Goal: Task Accomplishment & Management: Manage account settings

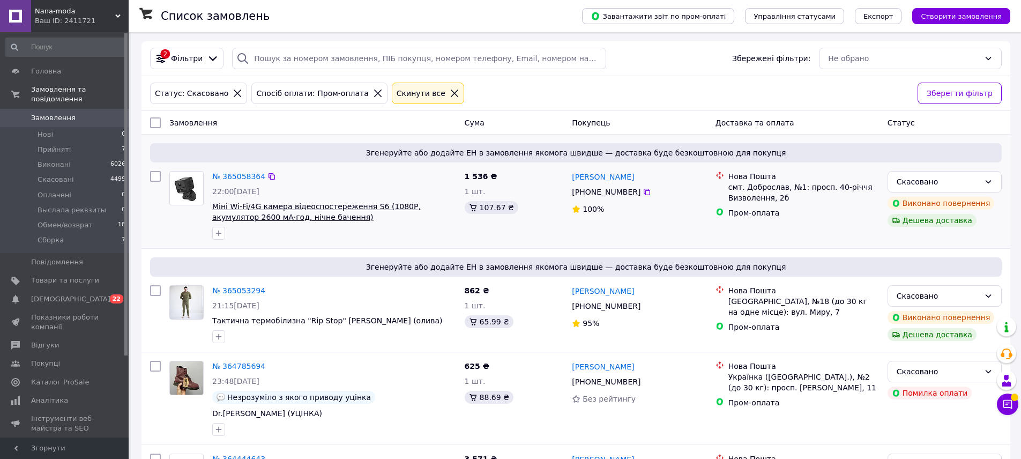
scroll to position [2, 0]
click at [450, 92] on icon at bounding box center [455, 93] width 10 height 10
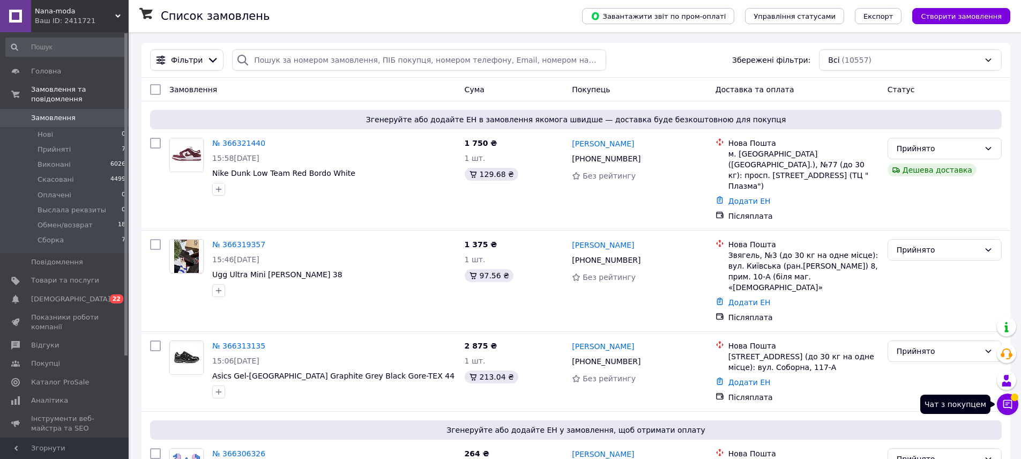
click at [1010, 407] on icon at bounding box center [1007, 404] width 11 height 11
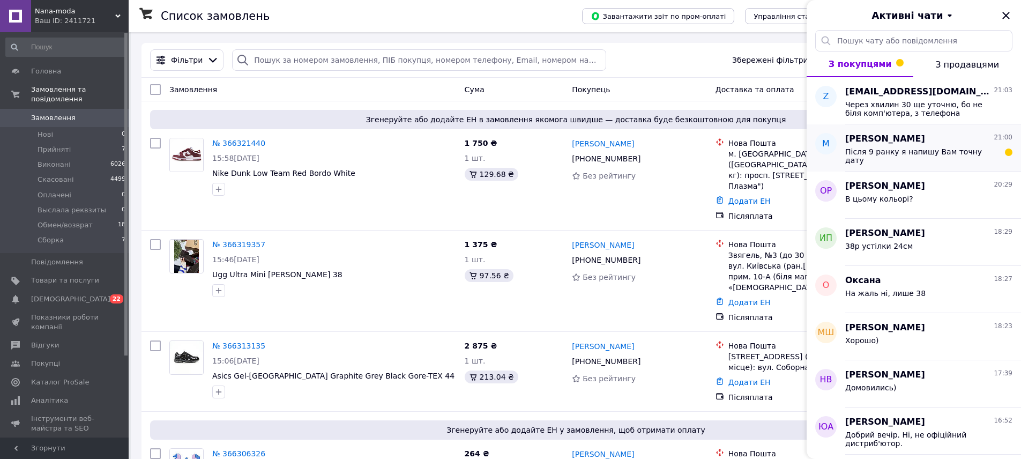
click at [922, 153] on span "Після 9 ранку я напишу Вам точну дату" at bounding box center [921, 155] width 152 height 17
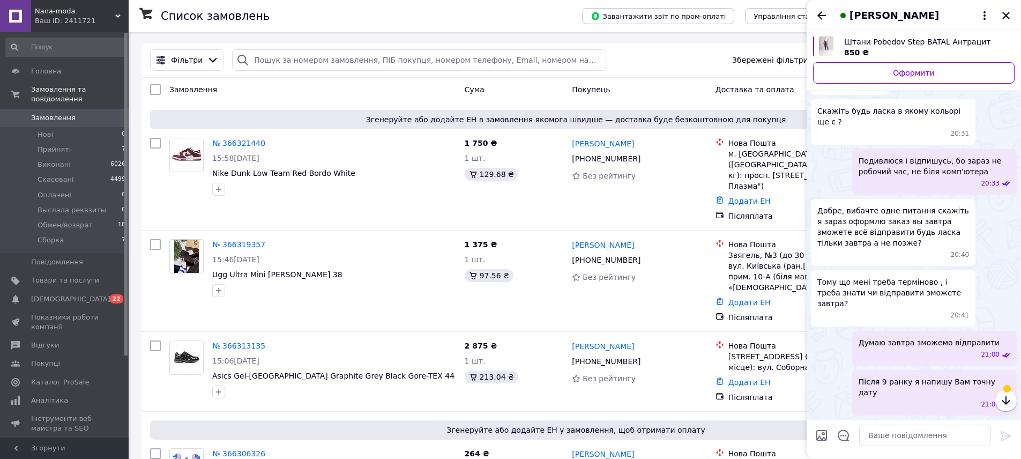
scroll to position [304, 0]
click at [1008, 12] on icon "Закрити" at bounding box center [1006, 15] width 13 height 13
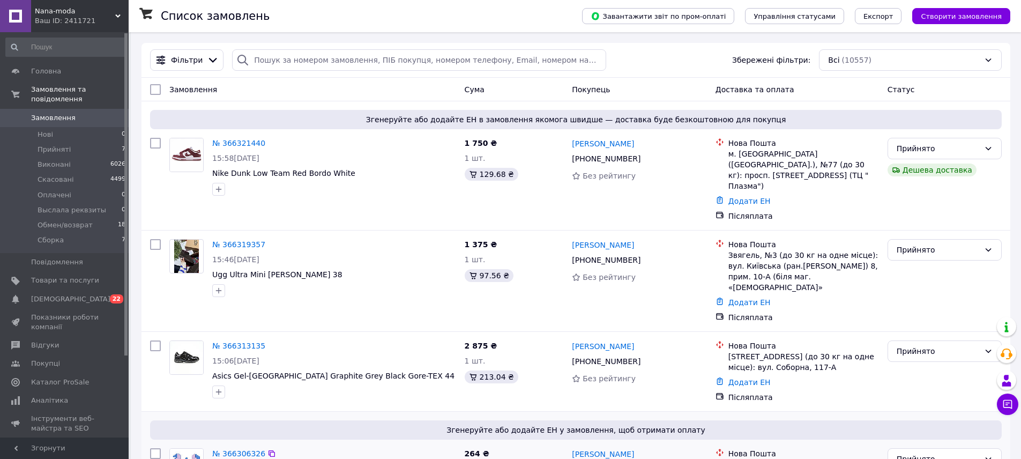
click at [993, 424] on span "Згенеруйте або додайте ЕН у замовлення, щоб отримати оплату" at bounding box center [575, 429] width 843 height 11
click at [998, 401] on button "Чат з покупцем" at bounding box center [1007, 403] width 21 height 21
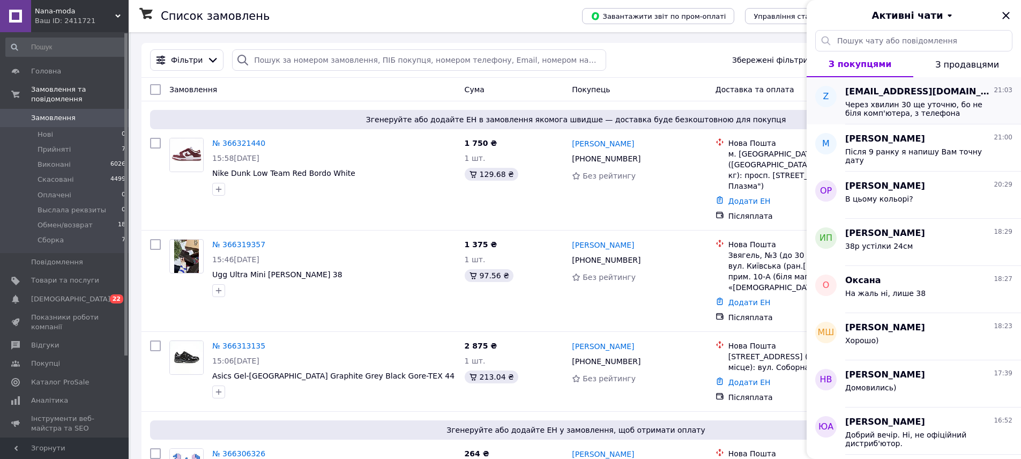
click at [890, 105] on span "Через хвилин 30 ще уточню, бо не біля комп'ютера, з телефона орієнтовно глянув" at bounding box center [921, 108] width 152 height 17
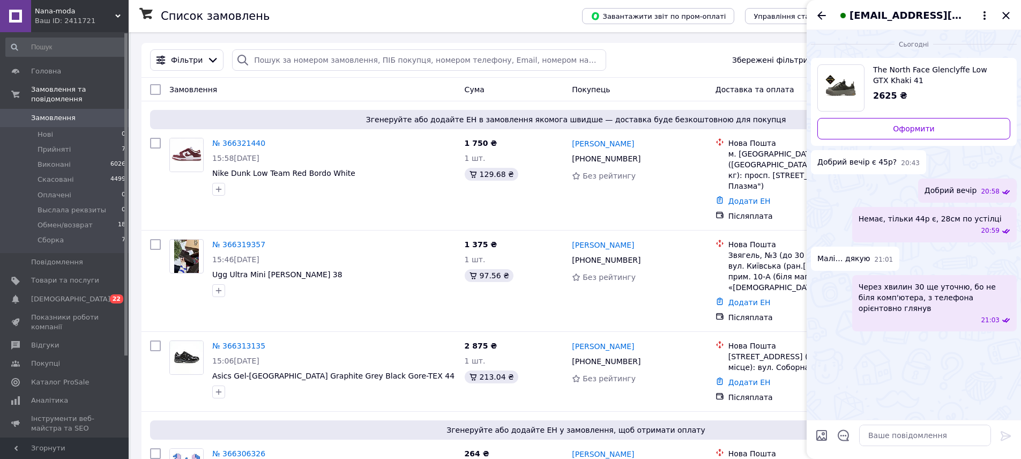
click at [877, 68] on span "The North Face Glenclyffe Low GTX Khaki 41" at bounding box center [937, 74] width 129 height 21
click at [892, 432] on textarea at bounding box center [925, 434] width 132 height 21
type textarea "Колір виключно такий потрібно?"
click at [916, 433] on textarea at bounding box center [925, 434] width 132 height 21
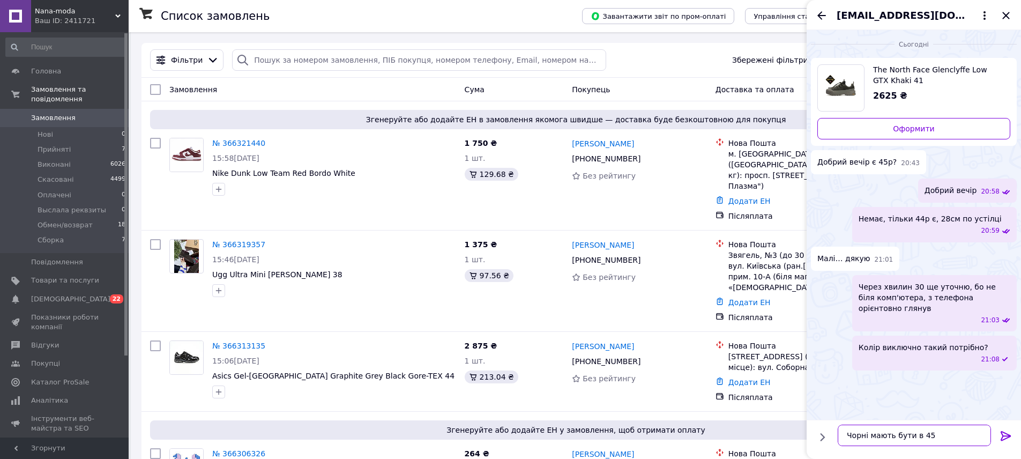
type textarea "Чорні мають бути в 45р"
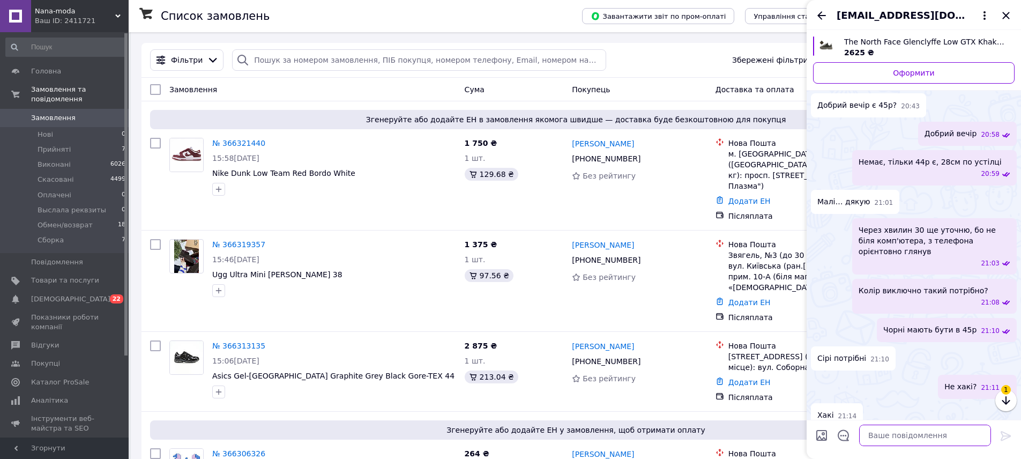
scroll to position [31, 0]
click at [934, 430] on textarea at bounding box center [925, 434] width 132 height 21
type textarea "Т"
type textarea "На жаль немає"
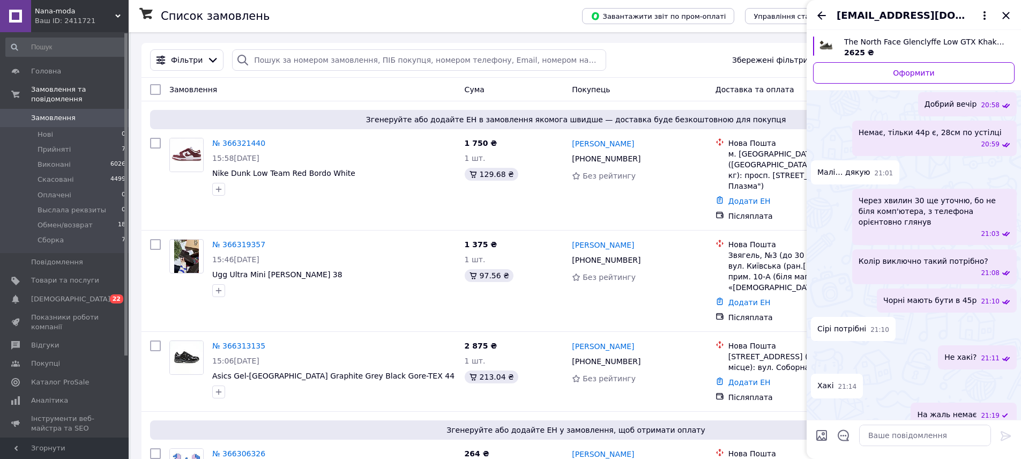
click at [1004, 14] on icon "Закрити" at bounding box center [1006, 15] width 13 height 13
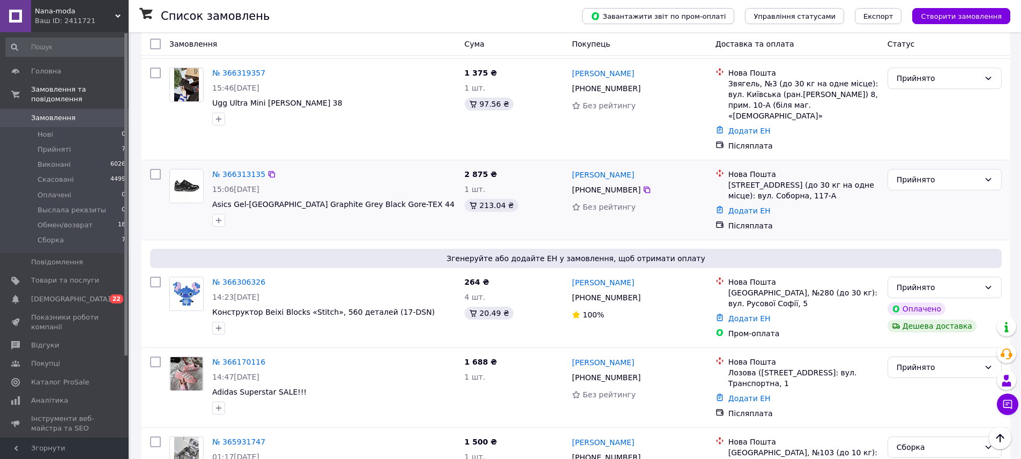
scroll to position [188, 0]
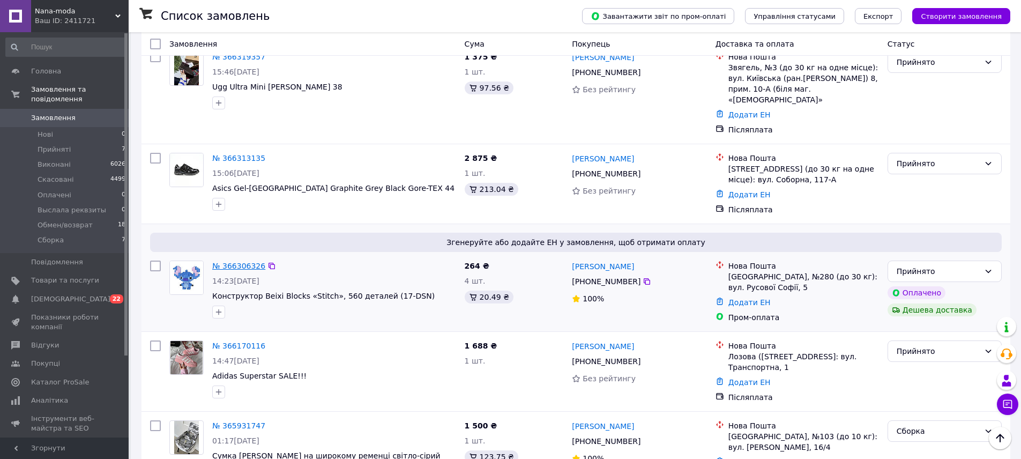
click at [243, 262] on link "№ 366306326" at bounding box center [238, 266] width 53 height 9
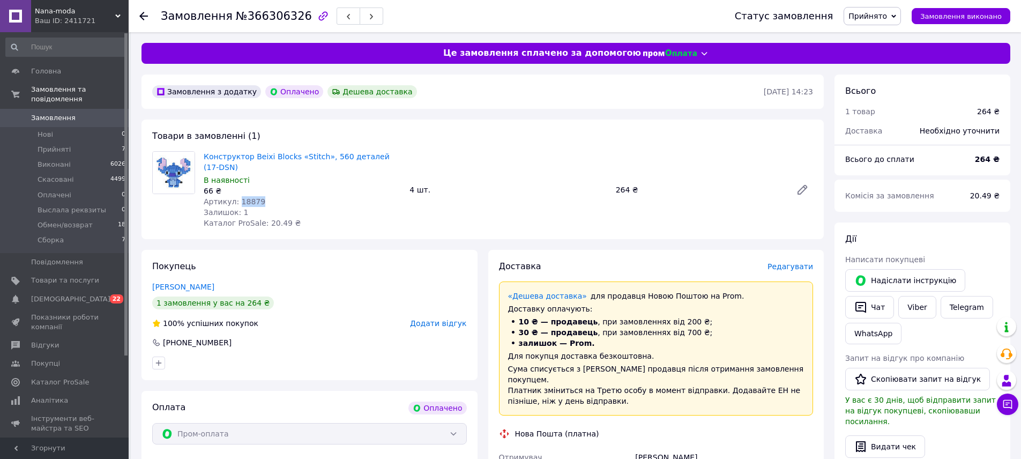
drag, startPoint x: 239, startPoint y: 201, endPoint x: 278, endPoint y: 200, distance: 39.7
click at [278, 200] on div "Артикул: 18879" at bounding box center [302, 201] width 197 height 11
copy span "18879"
click at [467, 111] on div "Замовлення з додатку Оплачено Дешева доставка 12.10.2025 • 14:23 Товари в замов…" at bounding box center [482, 462] width 693 height 776
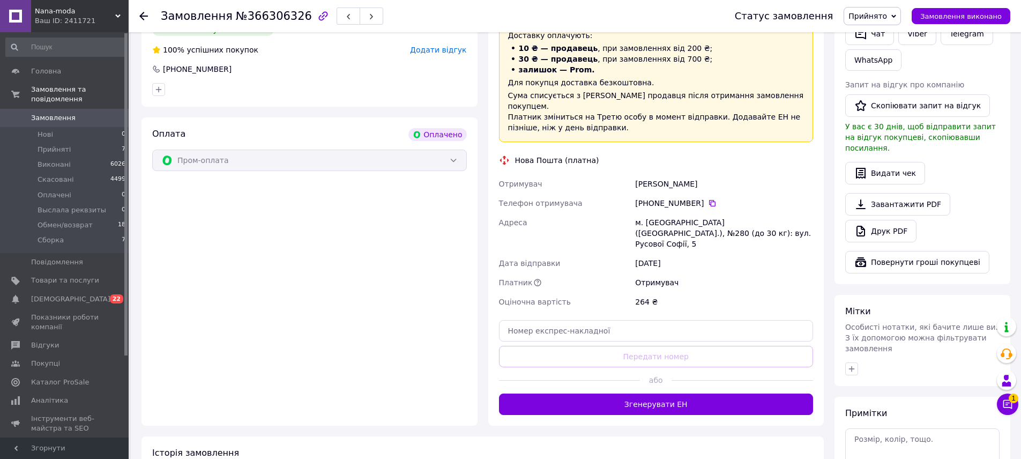
scroll to position [274, 0]
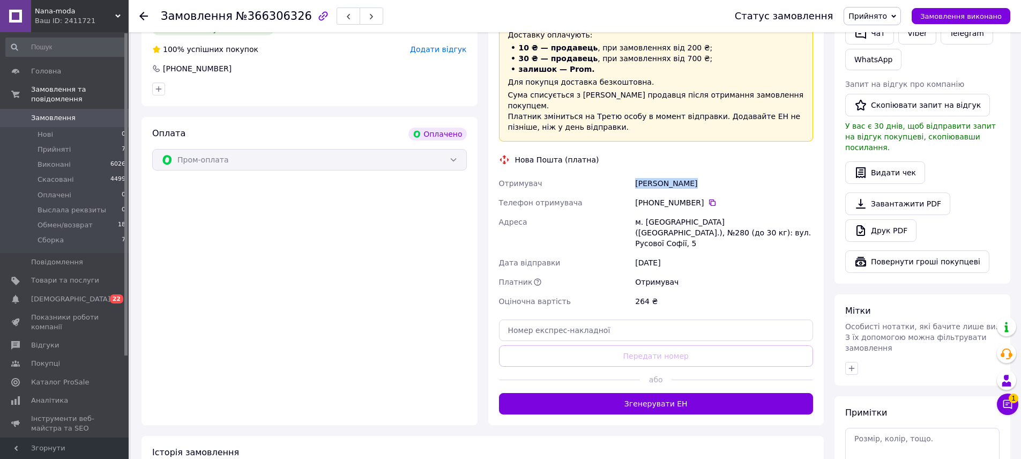
drag, startPoint x: 636, startPoint y: 170, endPoint x: 721, endPoint y: 169, distance: 85.2
click at [721, 174] on div "Коврига Артём" at bounding box center [724, 183] width 182 height 19
copy div "Коврига Артём"
click at [710, 198] on icon at bounding box center [712, 202] width 9 height 9
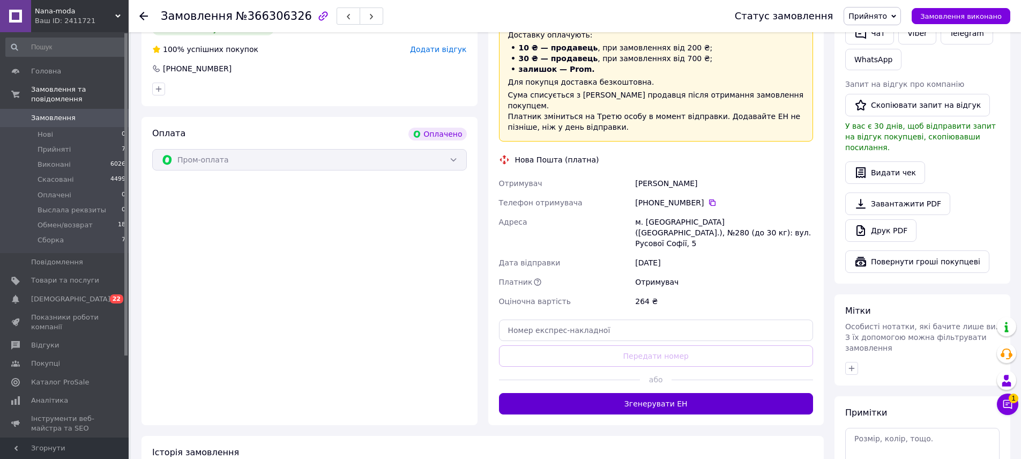
click at [647, 393] on button "Згенерувати ЕН" at bounding box center [656, 403] width 315 height 21
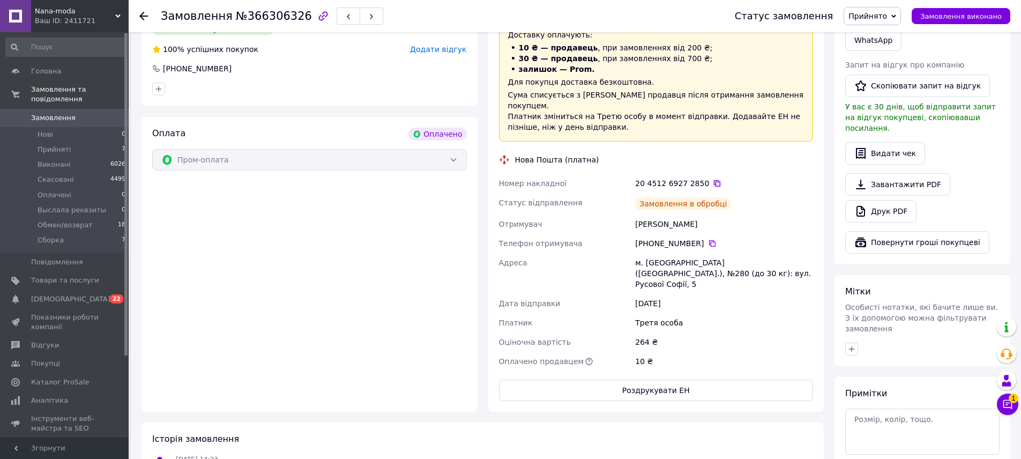
click at [713, 179] on icon at bounding box center [717, 183] width 9 height 9
click at [718, 379] on button "Роздрукувати ЕН" at bounding box center [656, 389] width 315 height 21
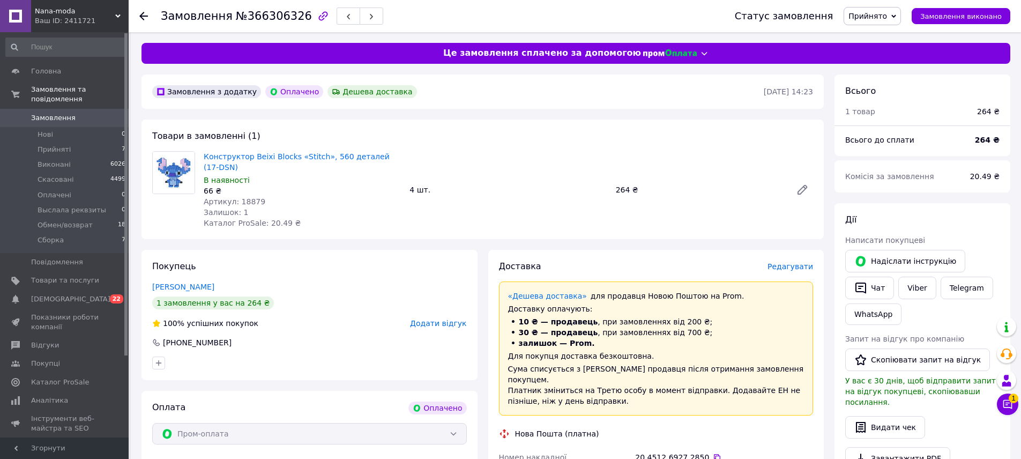
click at [896, 14] on icon at bounding box center [893, 16] width 5 height 5
click at [880, 121] on li "Сборка" at bounding box center [883, 118] width 79 height 16
click at [54, 122] on span "Замовлення" at bounding box center [53, 118] width 44 height 10
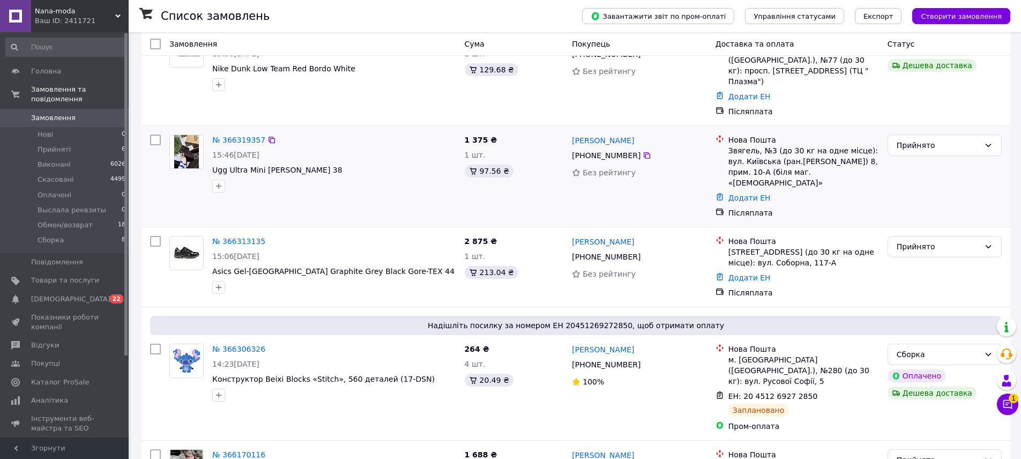
scroll to position [137, 0]
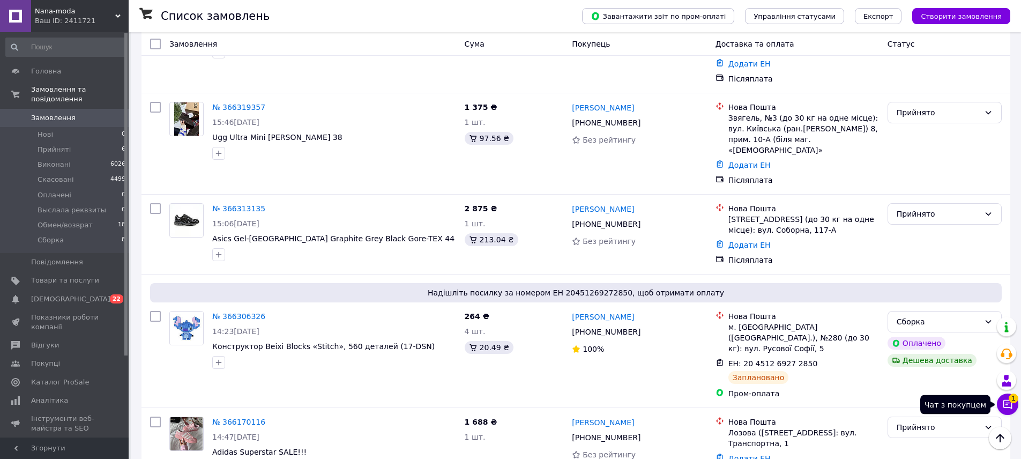
click at [1009, 405] on icon at bounding box center [1007, 404] width 11 height 11
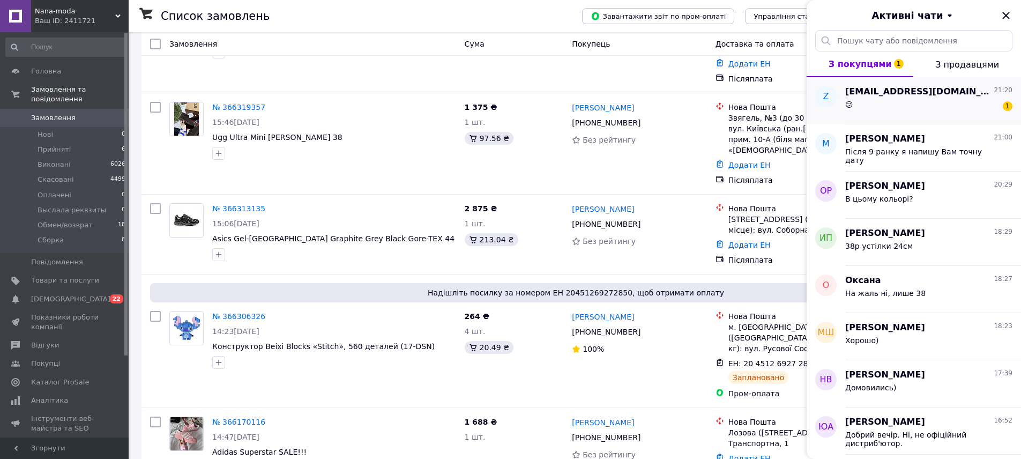
click at [911, 107] on div "😕 1" at bounding box center [928, 106] width 167 height 17
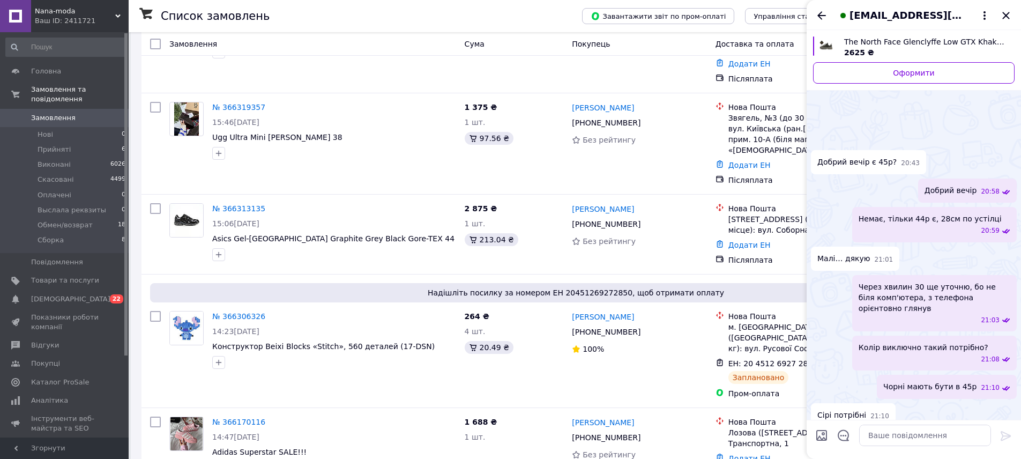
scroll to position [135, 0]
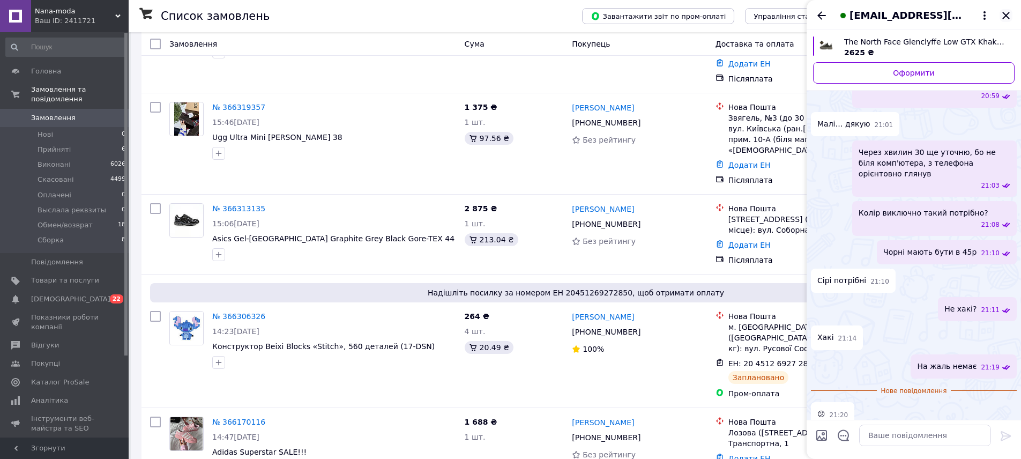
click at [1006, 18] on icon "Закрити" at bounding box center [1006, 15] width 13 height 13
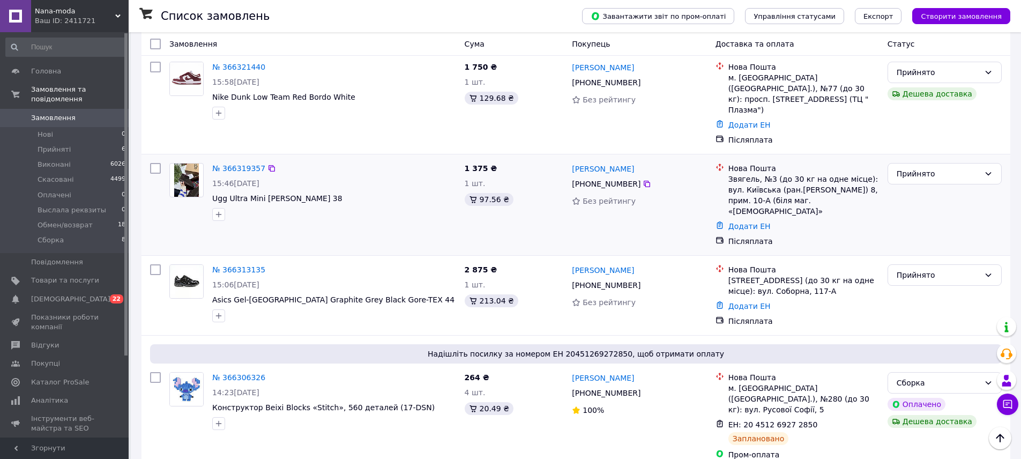
scroll to position [76, 0]
click at [227, 265] on link "№ 366313135" at bounding box center [238, 269] width 53 height 9
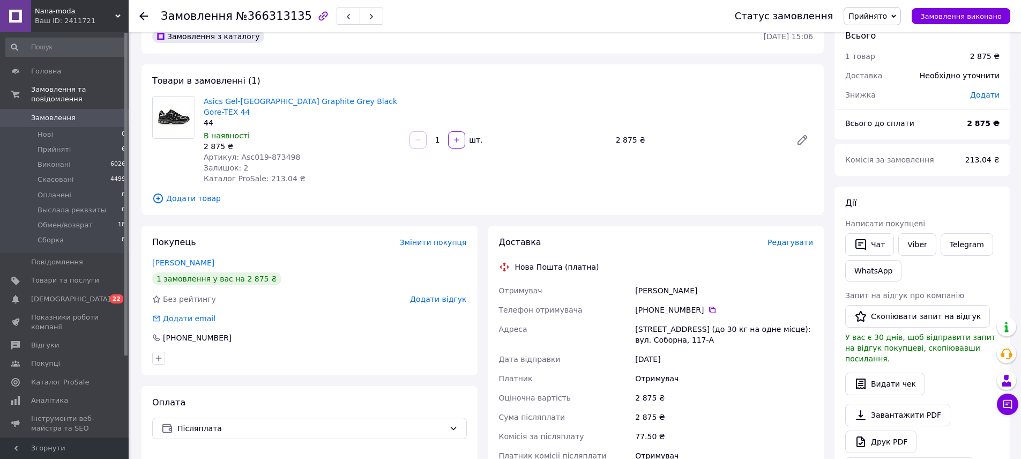
scroll to position [19, 0]
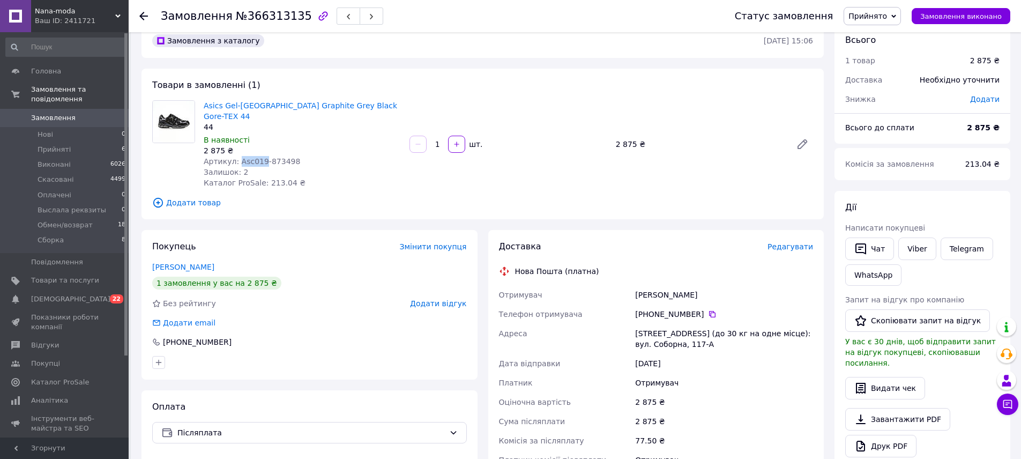
drag, startPoint x: 239, startPoint y: 153, endPoint x: 260, endPoint y: 152, distance: 21.5
click at [260, 157] on span "Артикул: Asc019-873498" at bounding box center [252, 161] width 96 height 9
copy span "Asc019"
drag, startPoint x: 637, startPoint y: 281, endPoint x: 709, endPoint y: 281, distance: 72.4
click at [709, 285] on div "Любинецька Тетяна" at bounding box center [724, 294] width 182 height 19
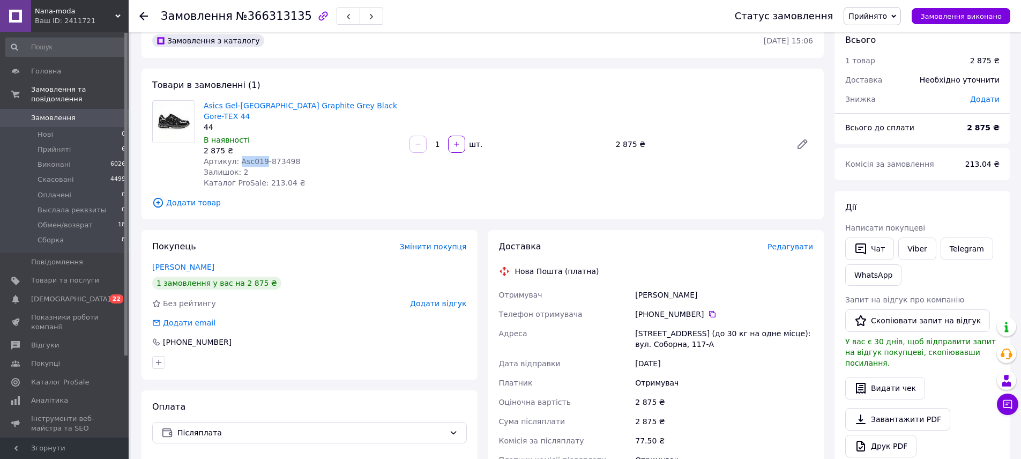
copy div "Любинецька Тетяна"
click at [708, 310] on icon at bounding box center [712, 314] width 9 height 9
click at [732, 326] on div "[STREET_ADDRESS] (до 30 кг на одне місце): вул. Соборна, 117-А" at bounding box center [724, 339] width 182 height 30
click at [491, 73] on div "Товари в замовленні (1) Asics Gel-NYC Graphite Grey Black Gore-TEX 44 44 В наяв…" at bounding box center [482, 144] width 682 height 151
click at [887, 18] on span "Прийнято" at bounding box center [867, 16] width 39 height 9
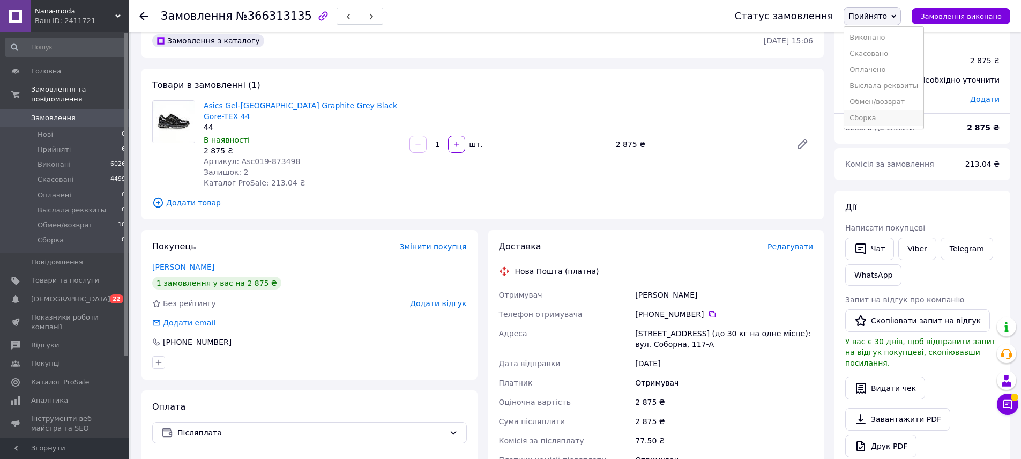
click at [882, 115] on li "Сборка" at bounding box center [883, 118] width 79 height 16
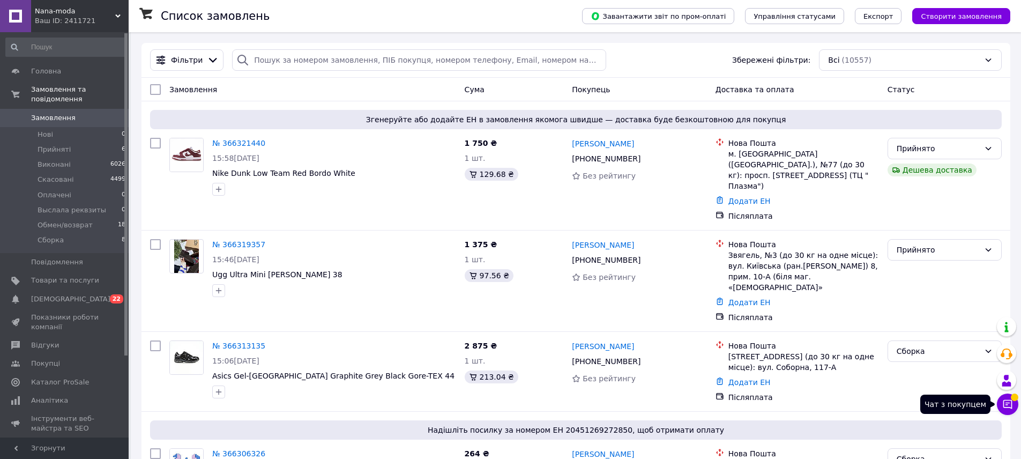
click at [1012, 404] on icon at bounding box center [1007, 404] width 11 height 11
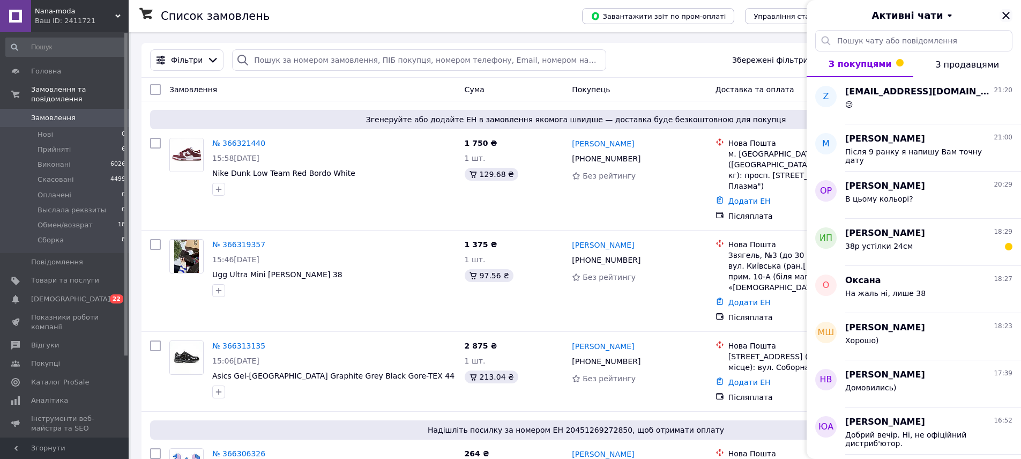
click at [1008, 16] on icon "Закрити" at bounding box center [1006, 15] width 13 height 13
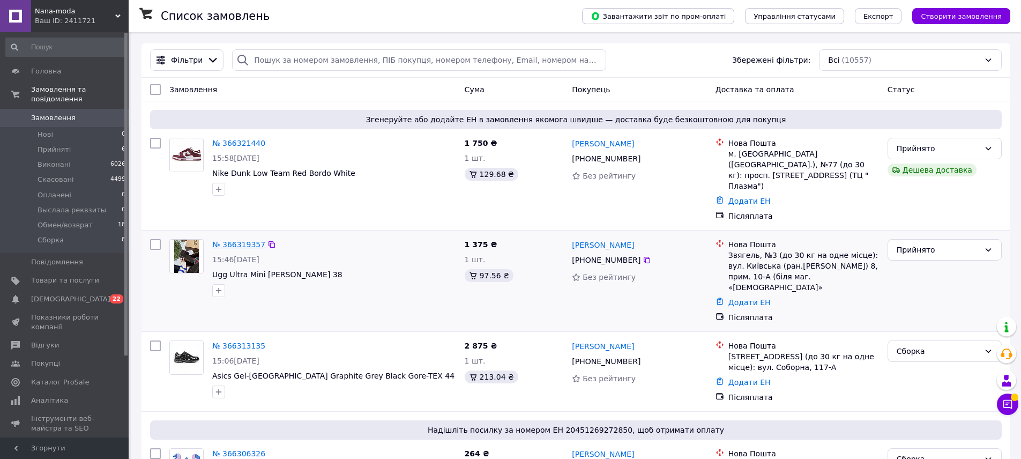
click at [243, 240] on link "№ 366319357" at bounding box center [238, 244] width 53 height 9
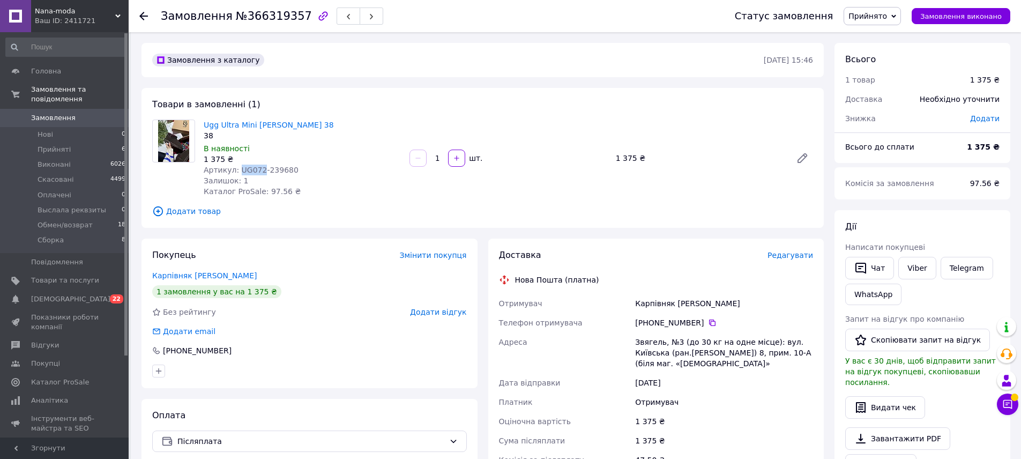
drag, startPoint x: 239, startPoint y: 170, endPoint x: 260, endPoint y: 170, distance: 20.9
click at [260, 170] on span "Артикул: UG072-239680" at bounding box center [251, 170] width 95 height 9
copy span "UG072"
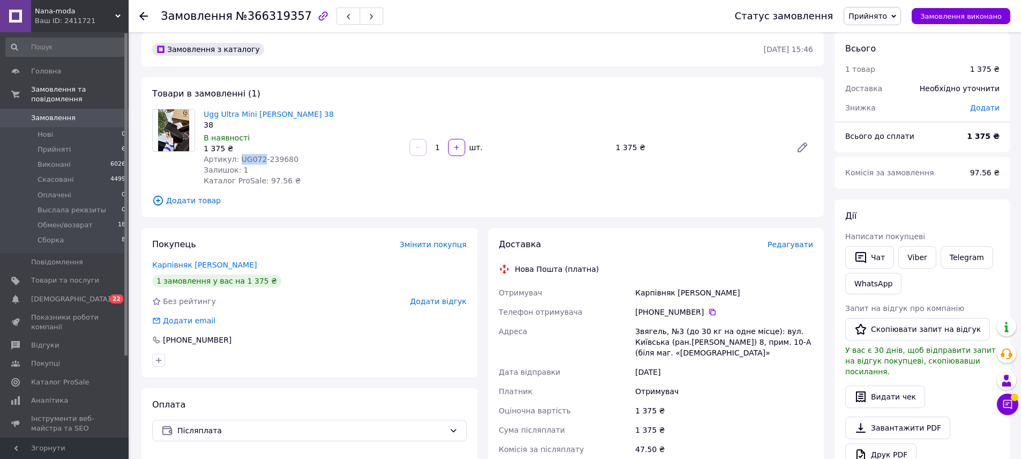
scroll to position [11, 0]
click at [737, 294] on div "Отримувач Карпівняк Юлія Телефон отримувача +380 63 580 21 04   Адреса Звягель,…" at bounding box center [656, 379] width 319 height 195
click at [661, 292] on div "Карпівняк Юлія" at bounding box center [724, 291] width 182 height 19
click at [655, 293] on div "Карпівняк Юлія" at bounding box center [724, 291] width 182 height 19
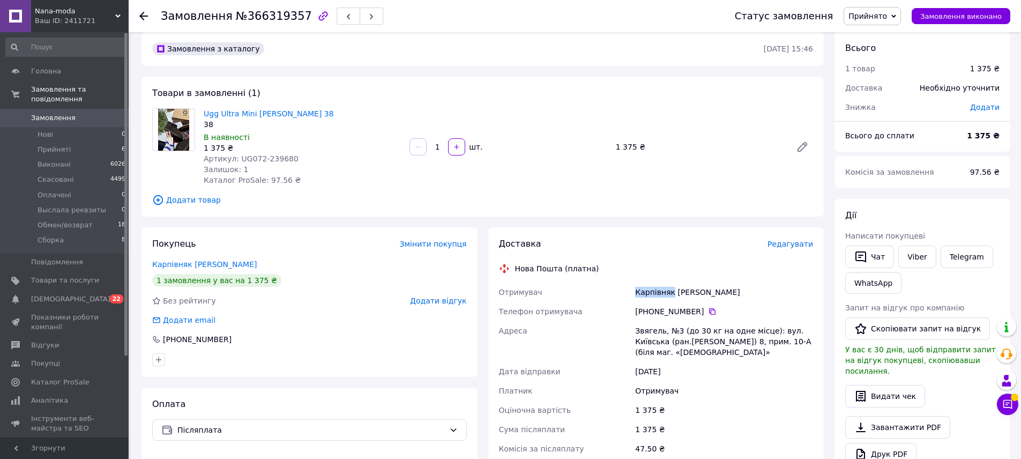
copy div "Карпівняк"
click at [680, 293] on div "Карпівняк Юлія" at bounding box center [724, 291] width 182 height 19
copy div "Юлія"
click at [709, 308] on icon at bounding box center [712, 311] width 6 height 6
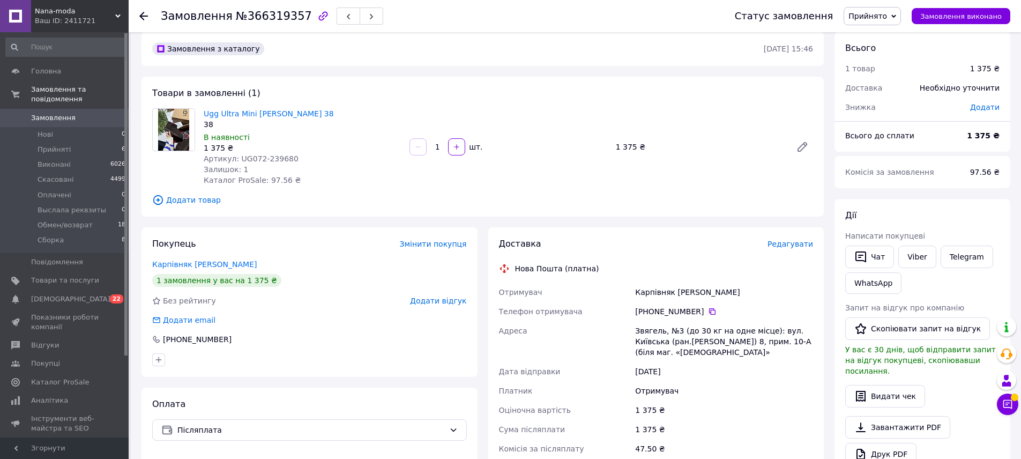
click at [893, 21] on span "Прийнято" at bounding box center [872, 16] width 57 height 18
click at [878, 119] on li "Сборка" at bounding box center [883, 118] width 79 height 16
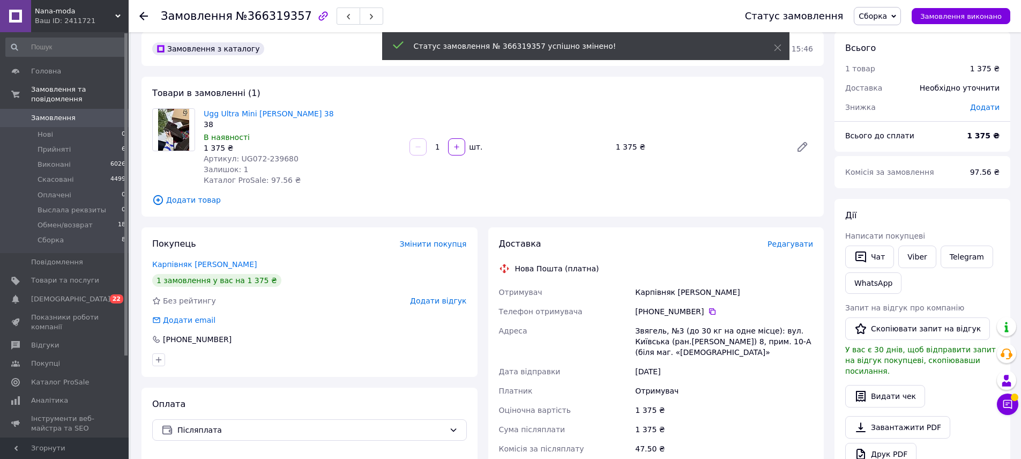
click at [51, 125] on link "Замовлення 0" at bounding box center [66, 118] width 132 height 18
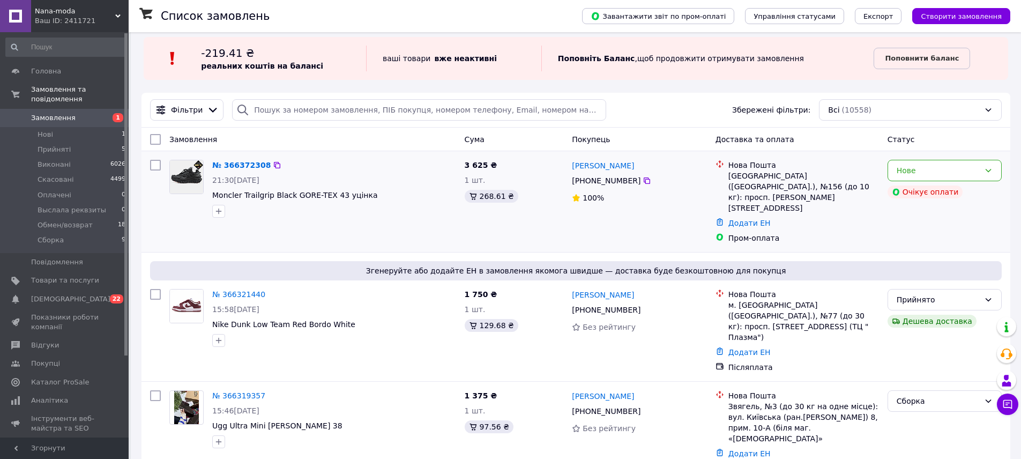
scroll to position [9, 0]
click at [1011, 401] on icon at bounding box center [1007, 404] width 9 height 9
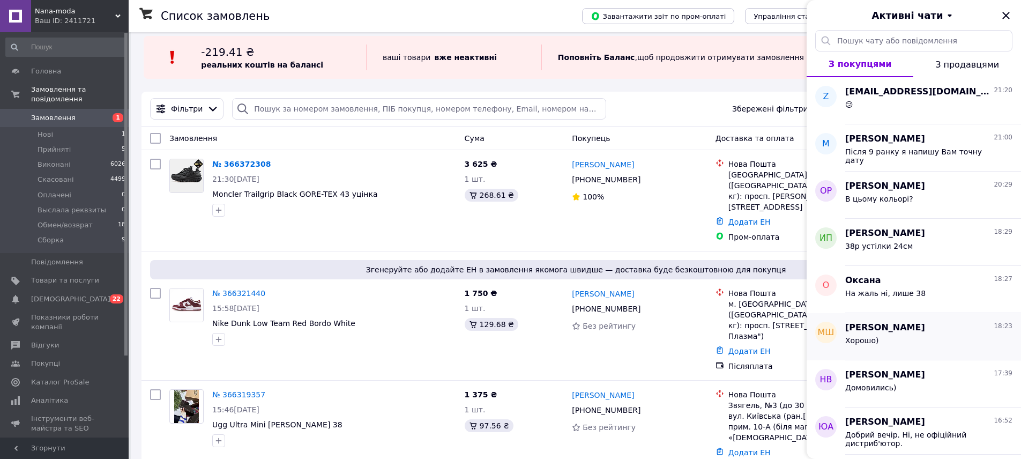
click at [908, 326] on span "[PERSON_NAME]" at bounding box center [885, 328] width 80 height 12
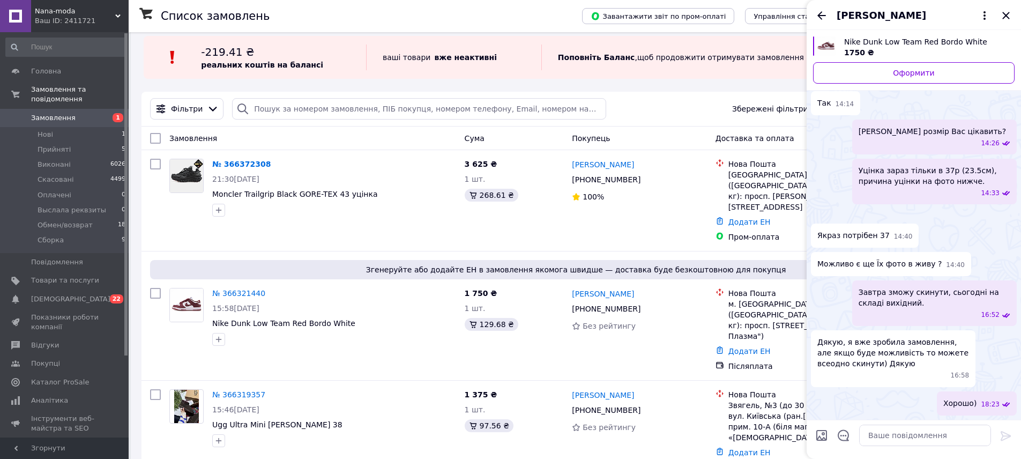
scroll to position [322, 0]
click at [1005, 17] on icon "Закрити" at bounding box center [1006, 15] width 13 height 13
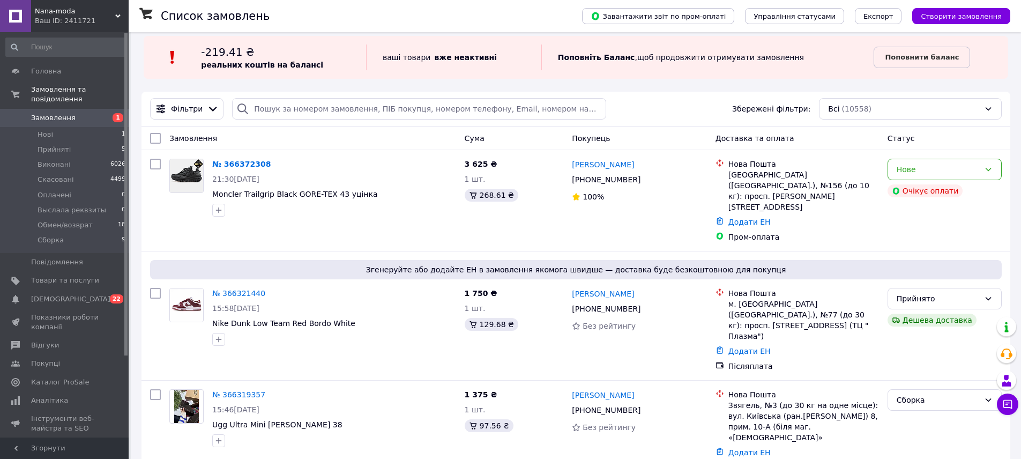
click at [238, 289] on link "№ 366321440" at bounding box center [238, 293] width 53 height 9
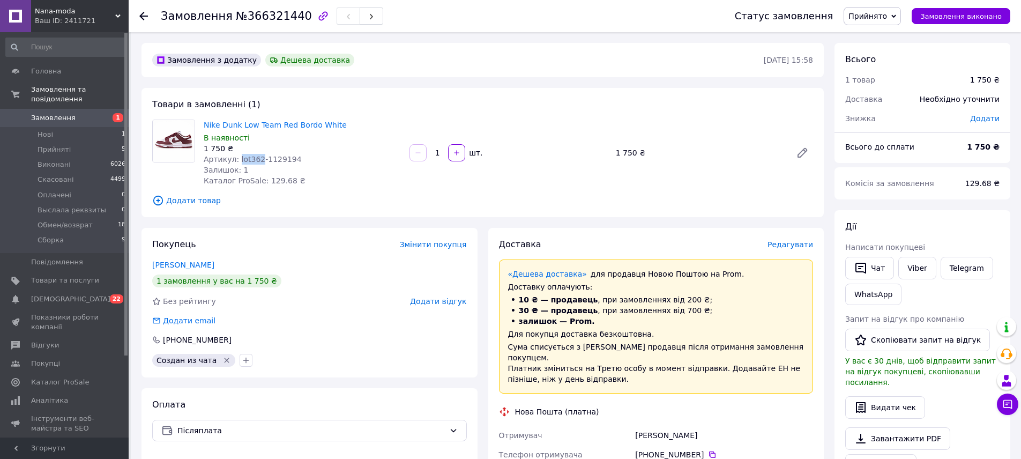
drag, startPoint x: 237, startPoint y: 160, endPoint x: 258, endPoint y: 160, distance: 20.4
click at [258, 160] on span "Артикул: lot362-1129194" at bounding box center [253, 159] width 98 height 9
copy span "lot362"
click at [72, 113] on span "Замовлення" at bounding box center [65, 118] width 68 height 10
drag, startPoint x: 259, startPoint y: 160, endPoint x: 241, endPoint y: 160, distance: 18.2
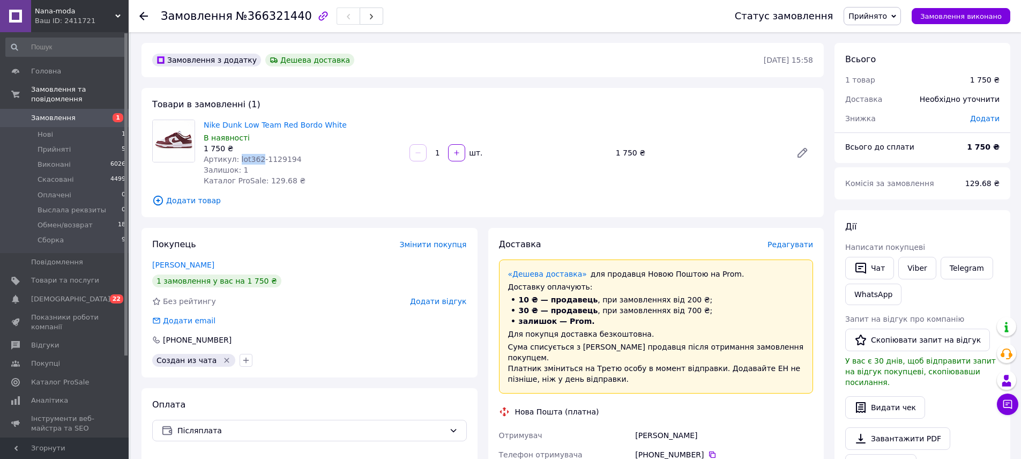
click at [238, 161] on span "Артикул: lot362-1129194" at bounding box center [253, 159] width 98 height 9
copy span "lot362"
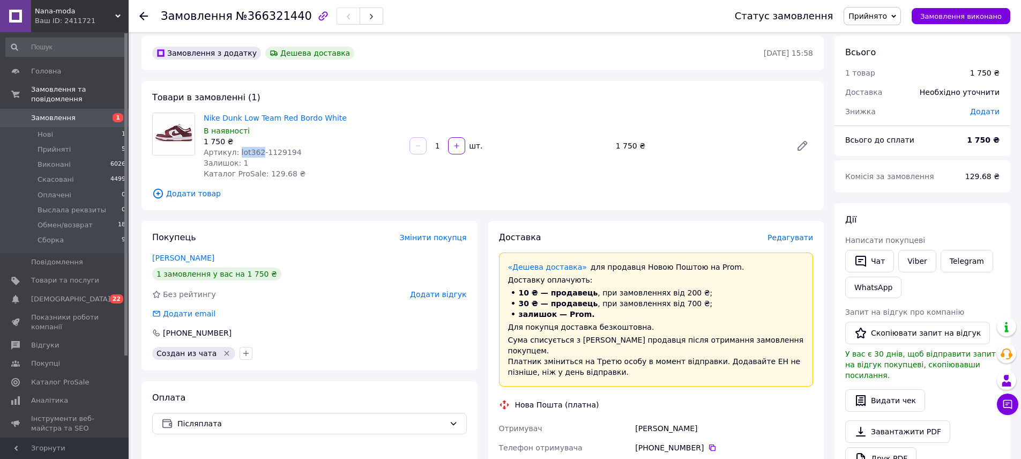
scroll to position [44, 0]
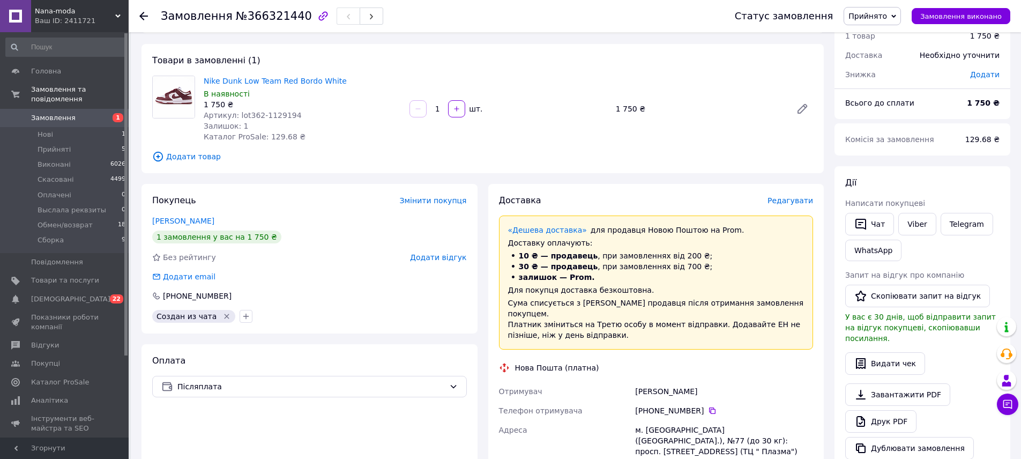
click at [603, 139] on div "Nike Dunk Low Team Red Bordo White В наявності 1 750 ₴ Артикул: lot362-1129194 …" at bounding box center [508, 108] width 618 height 71
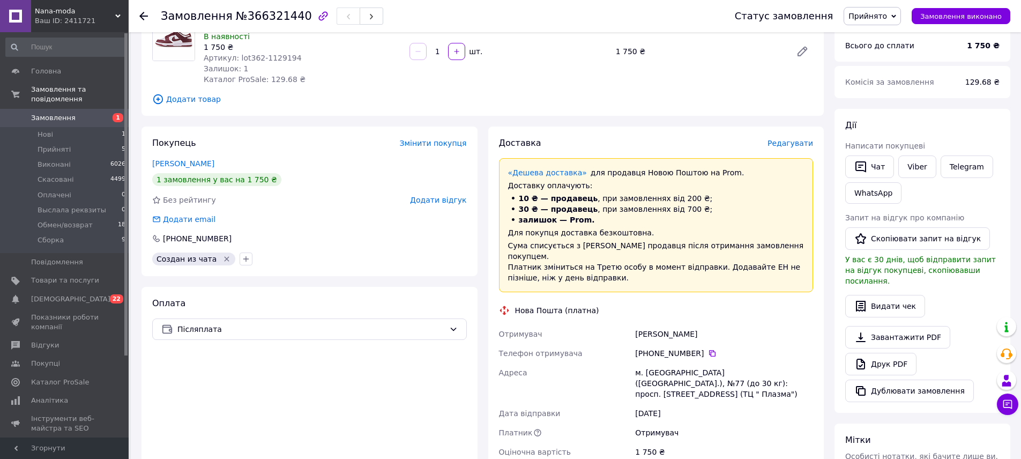
scroll to position [106, 0]
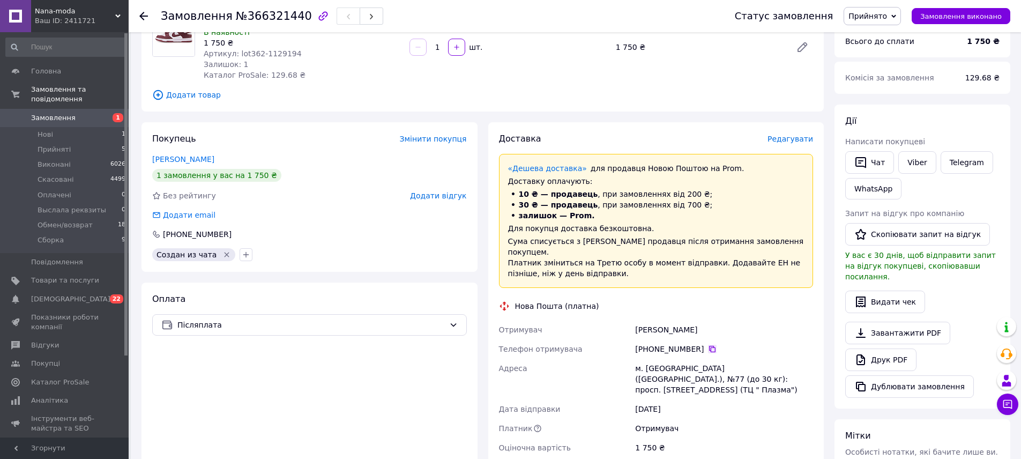
click at [709, 346] on icon at bounding box center [712, 349] width 6 height 6
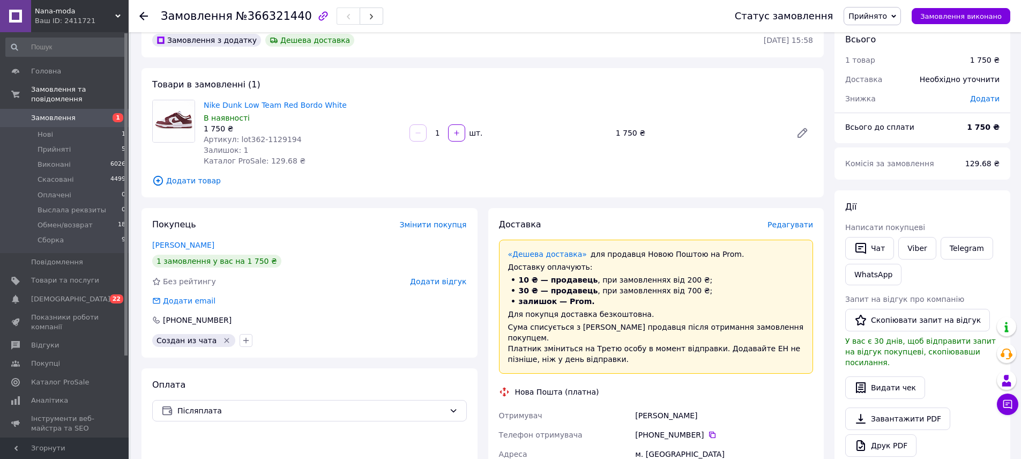
scroll to position [147, 0]
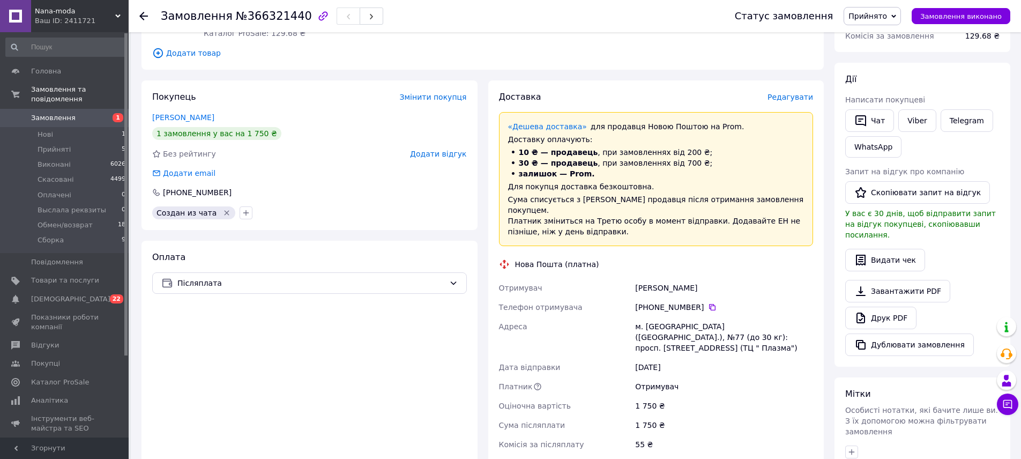
click at [642, 278] on div "Шеремета Марія" at bounding box center [724, 287] width 182 height 19
copy div "Шеремета"
click at [688, 278] on div "Шеремета Марія" at bounding box center [724, 287] width 182 height 19
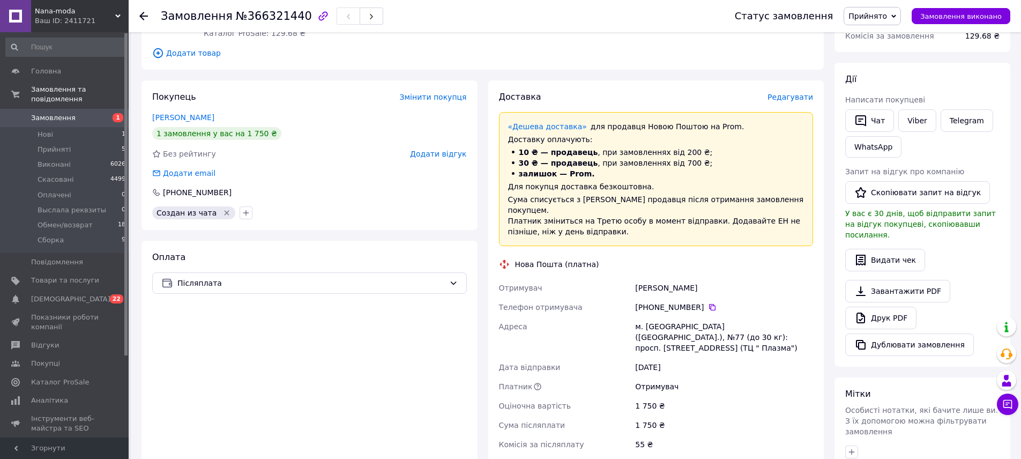
copy div "Марія"
click at [712, 304] on icon at bounding box center [712, 307] width 6 height 6
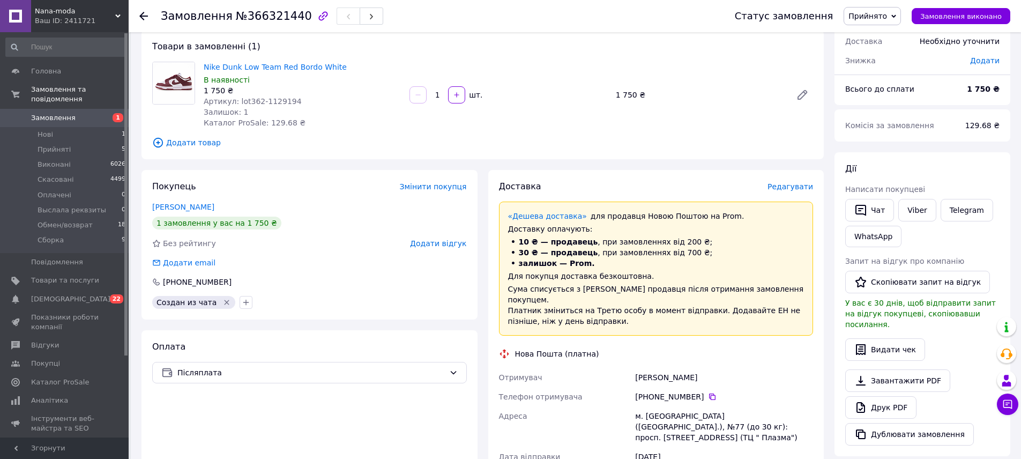
scroll to position [0, 0]
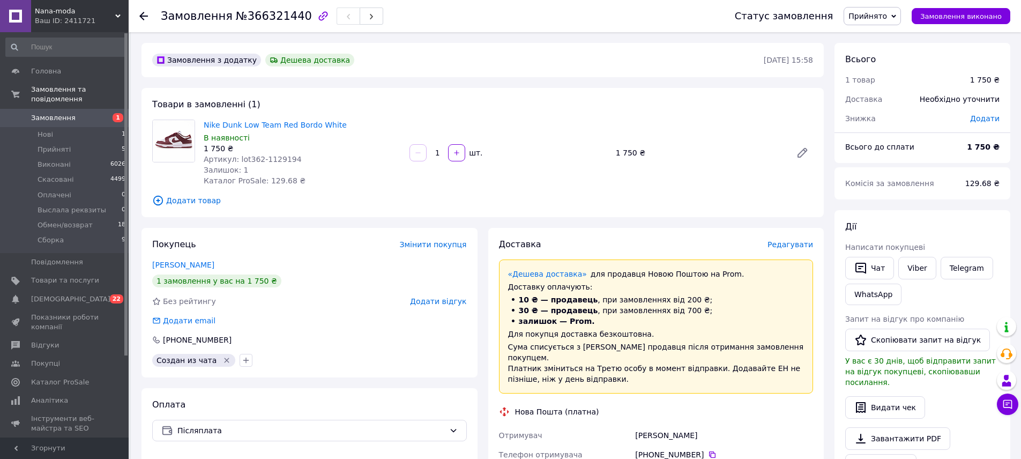
click at [66, 111] on link "Замовлення 1" at bounding box center [66, 118] width 132 height 18
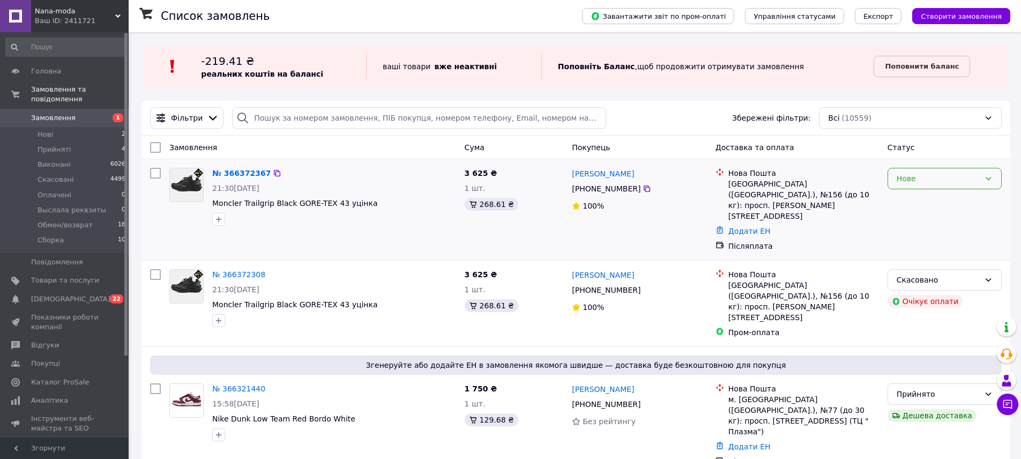
click at [941, 185] on div "Нове" at bounding box center [945, 178] width 114 height 21
click at [940, 196] on li "Прийнято" at bounding box center [944, 201] width 113 height 19
click at [228, 169] on link "№ 366372367" at bounding box center [241, 173] width 58 height 9
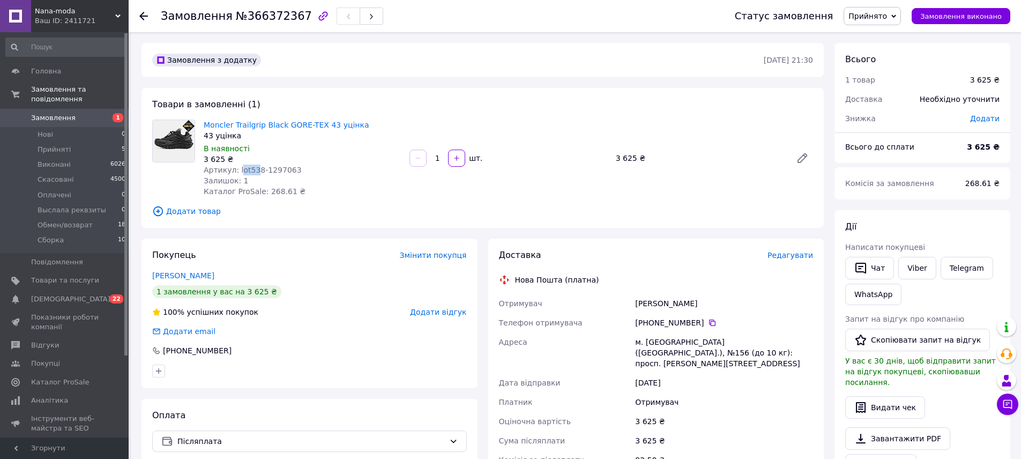
drag, startPoint x: 239, startPoint y: 170, endPoint x: 255, endPoint y: 172, distance: 15.6
click at [255, 172] on span "Артикул: lot538-1297063" at bounding box center [253, 170] width 98 height 9
click at [242, 172] on span "Артикул: lot538-1297063" at bounding box center [253, 170] width 98 height 9
drag, startPoint x: 237, startPoint y: 170, endPoint x: 257, endPoint y: 170, distance: 19.8
click at [260, 170] on span "Артикул: lot538-1297063" at bounding box center [253, 170] width 98 height 9
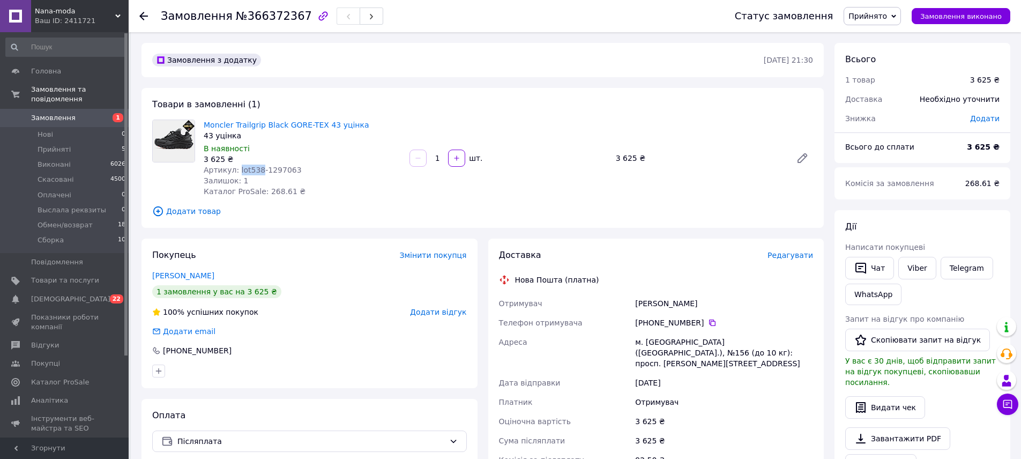
copy span "lot538"
click at [882, 270] on button "Чат" at bounding box center [869, 268] width 49 height 23
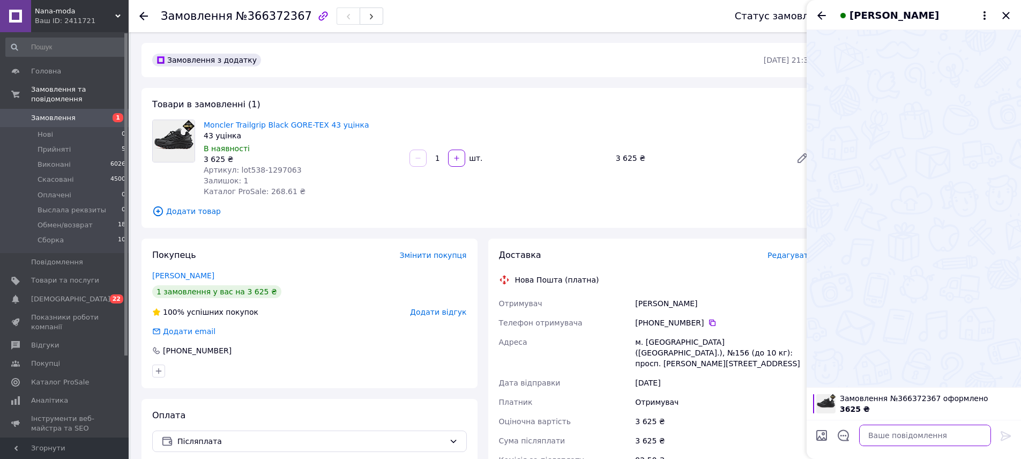
click at [889, 436] on textarea at bounding box center [925, 434] width 132 height 21
type textarea "Добрий вечір"
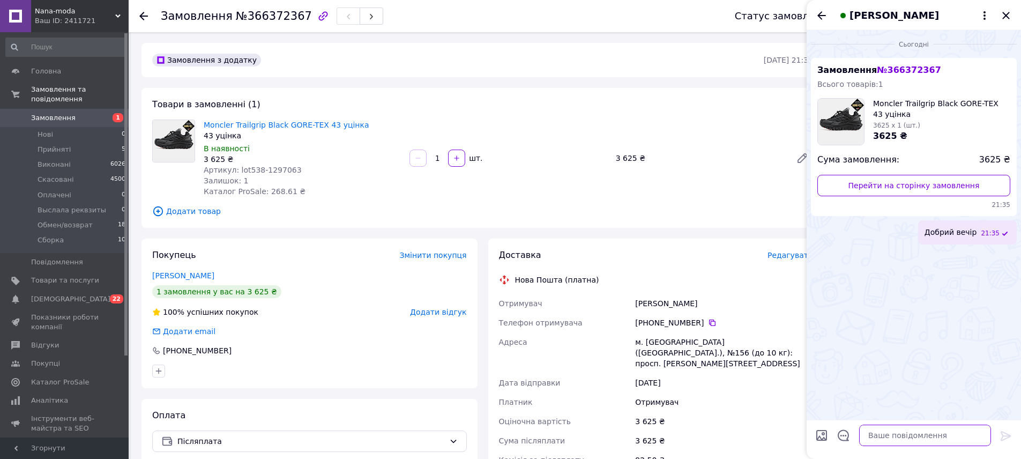
click at [886, 438] on textarea at bounding box center [925, 434] width 132 height 21
type textarea "Ваше замовлення прийнято. Ви знаєте що це товар з уцінкою?"
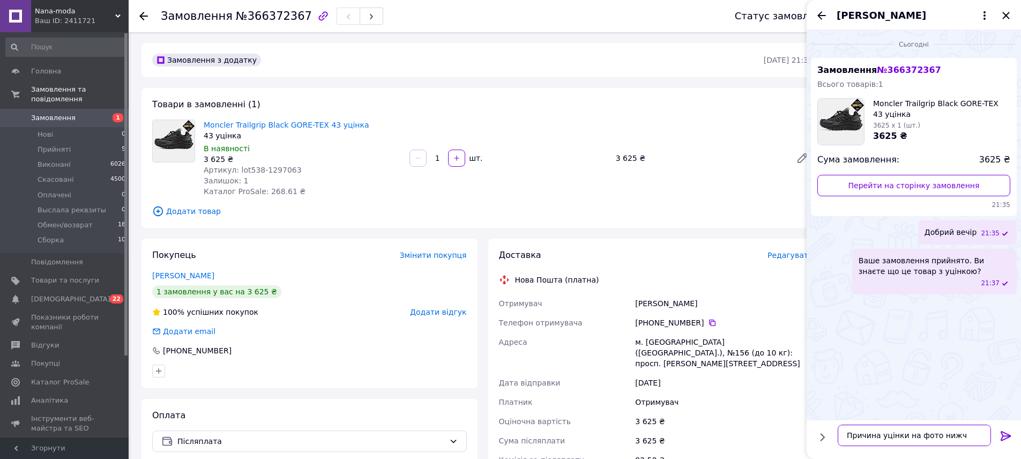
type textarea "Причина уцінки на фото нижче"
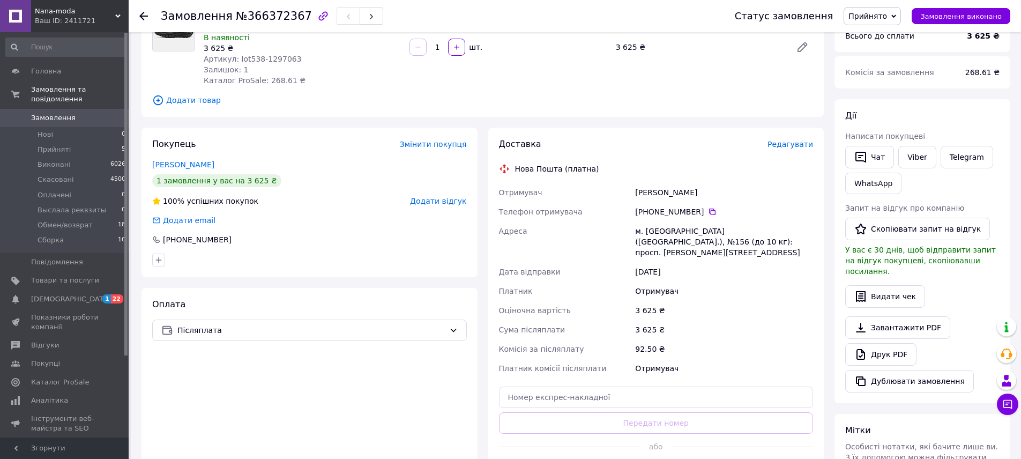
scroll to position [174, 0]
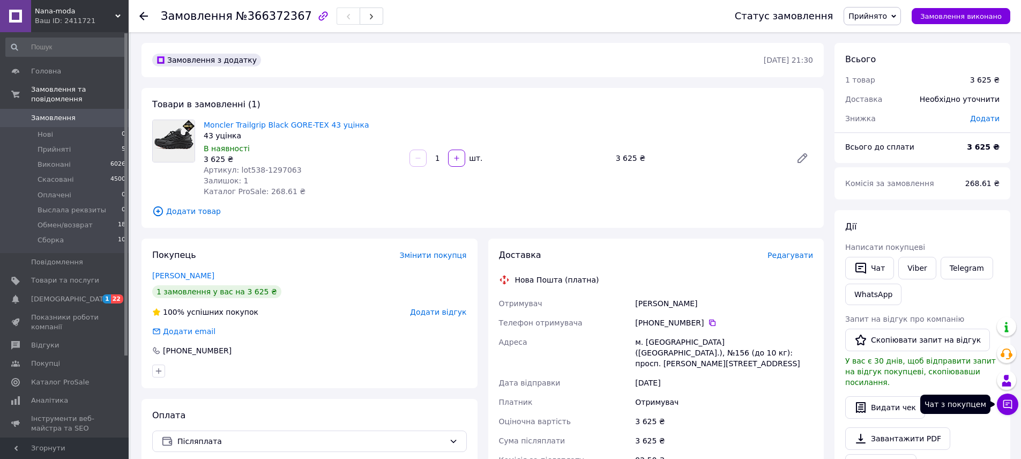
click at [1011, 412] on button "Чат з покупцем" at bounding box center [1007, 403] width 21 height 21
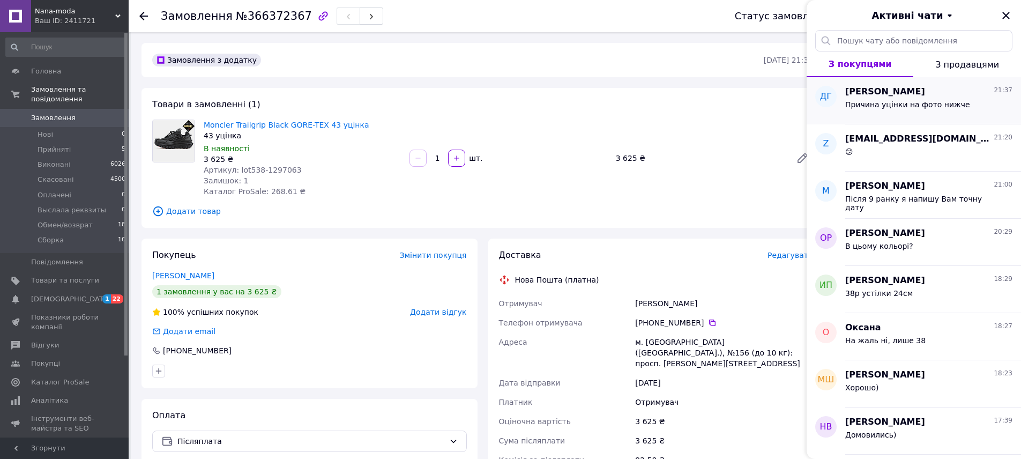
click at [892, 109] on div "Причина уцінки на фото нижче" at bounding box center [907, 107] width 125 height 15
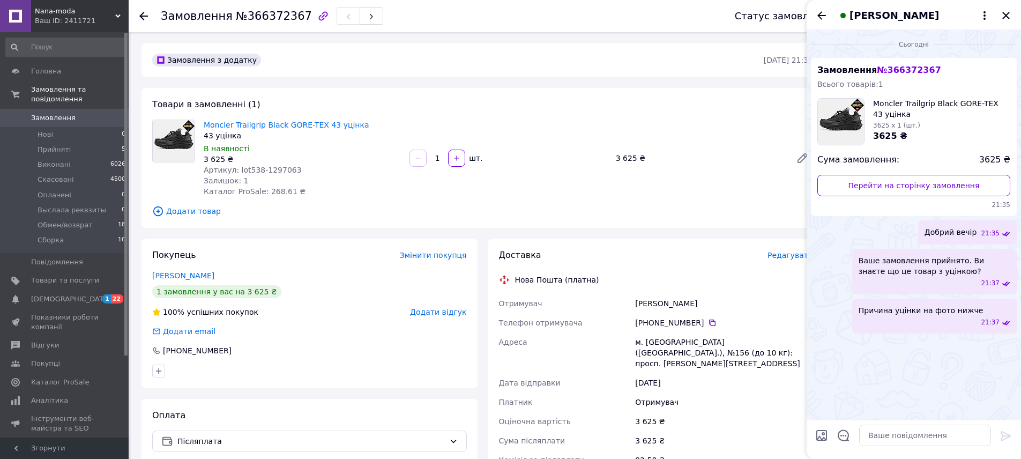
click at [818, 435] on input "Завантажити файли" at bounding box center [821, 435] width 13 height 13
type input "C:\fakepath\2025-10-12 21.37.25.jpg"
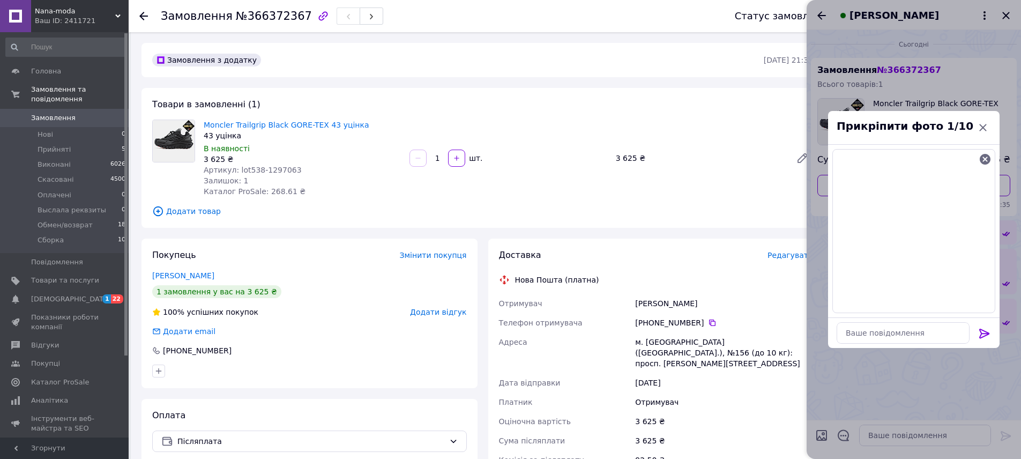
click at [986, 334] on icon at bounding box center [984, 333] width 13 height 13
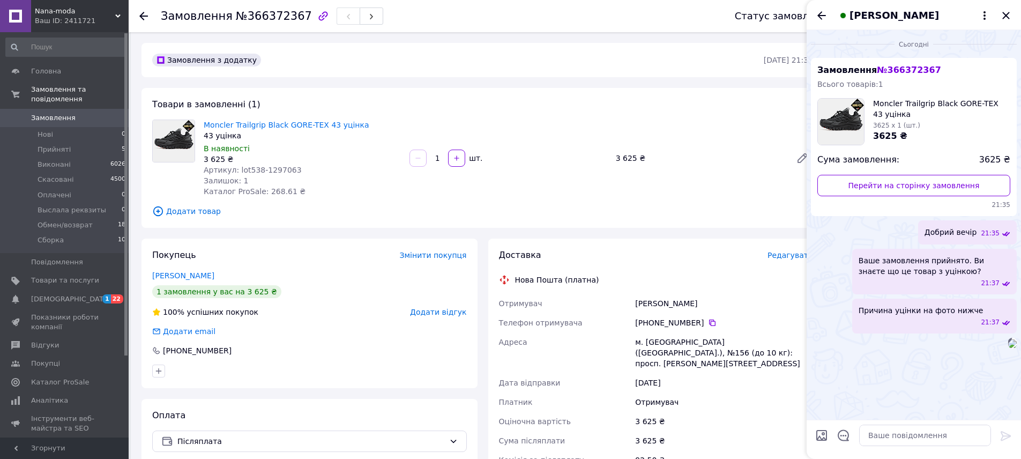
scroll to position [72, 0]
click at [1008, 17] on icon "Закрити" at bounding box center [1006, 15] width 13 height 13
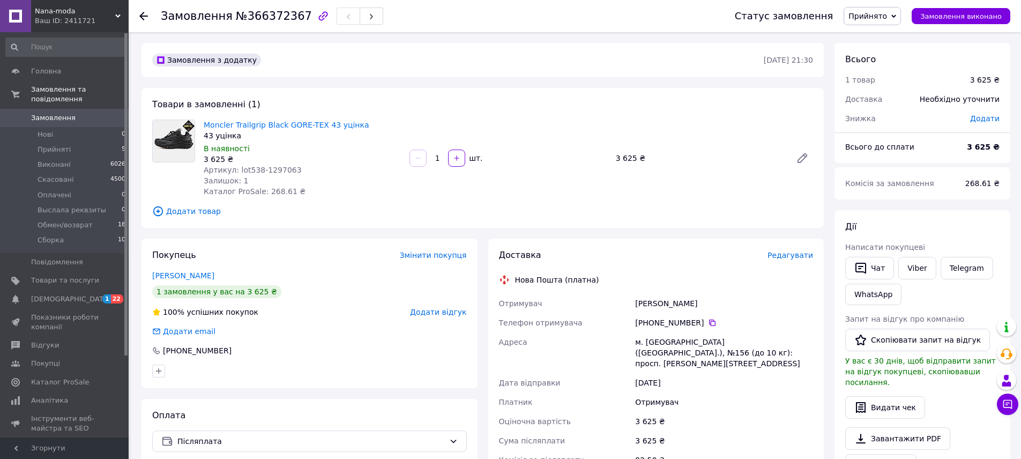
click at [48, 304] on link "Сповіщення 1 22" at bounding box center [66, 299] width 132 height 18
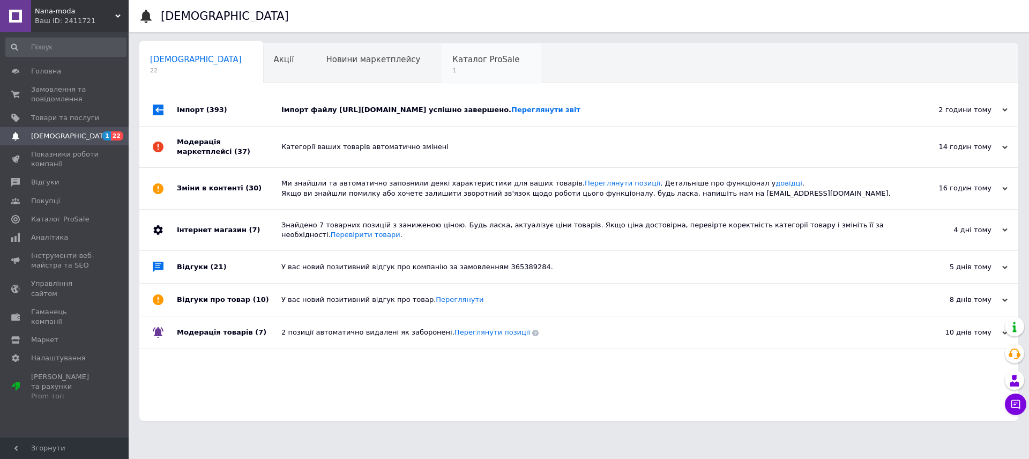
click at [452, 62] on span "Каталог ProSale" at bounding box center [485, 60] width 67 height 10
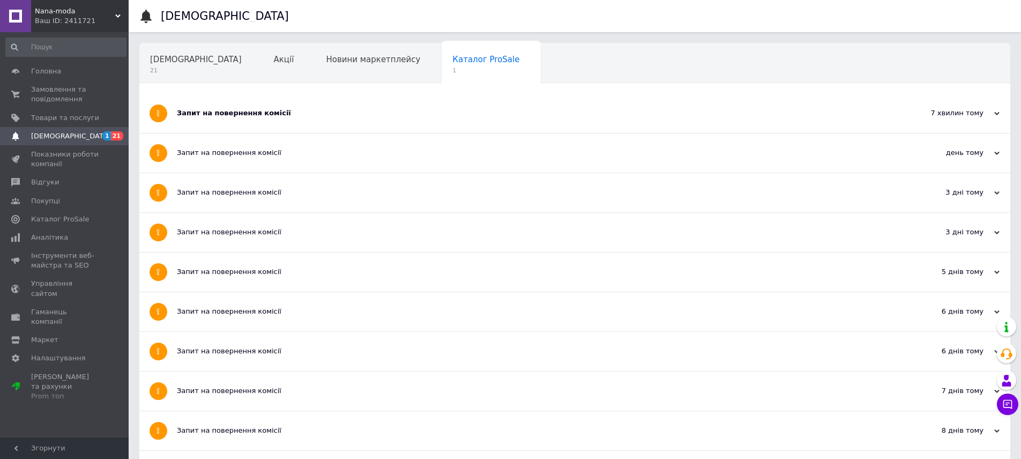
click at [336, 111] on div "Запит на повернення комісії" at bounding box center [535, 113] width 716 height 10
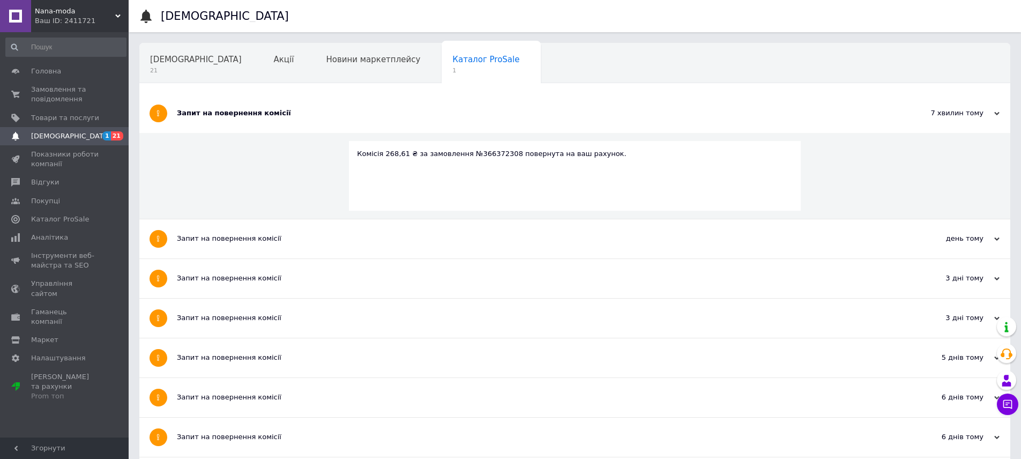
click at [336, 111] on div "Запит на повернення комісії" at bounding box center [535, 113] width 716 height 10
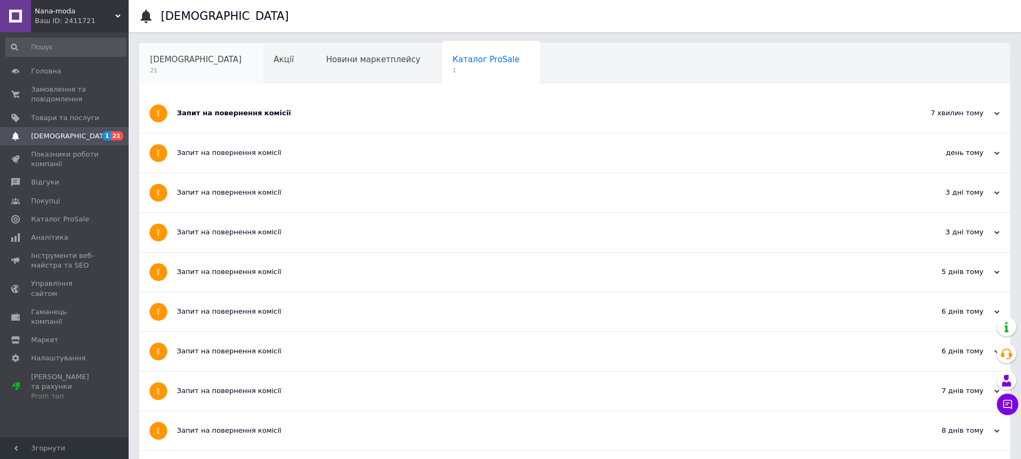
click at [183, 63] on span "[DEMOGRAPHIC_DATA]" at bounding box center [196, 60] width 92 height 10
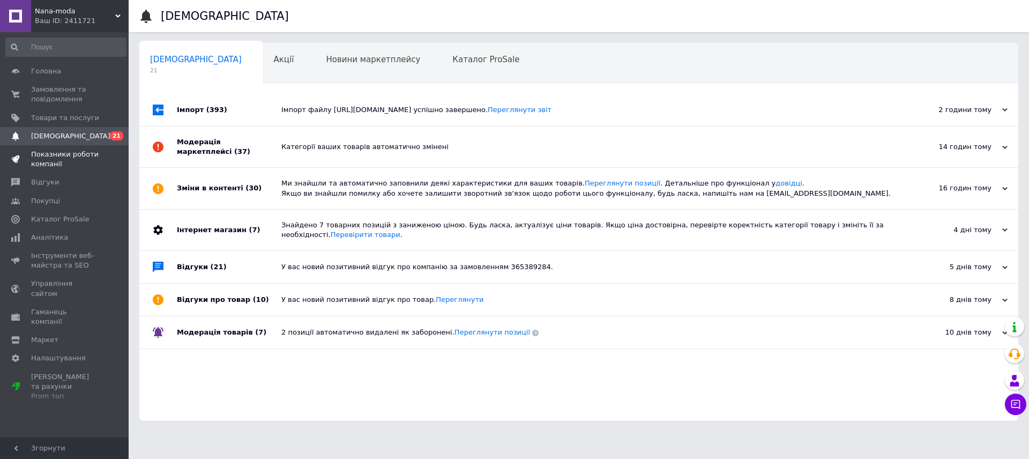
click at [78, 163] on span "Показники роботи компанії" at bounding box center [65, 159] width 68 height 19
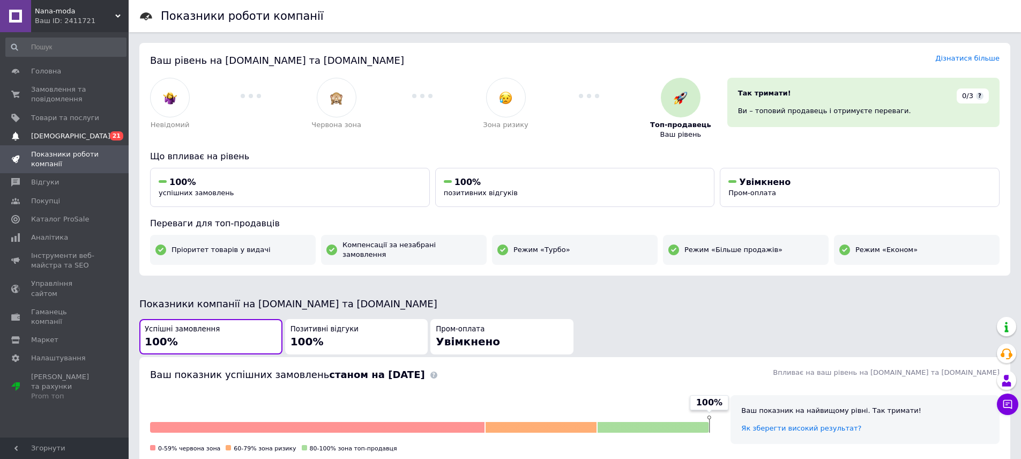
click at [56, 127] on link "Сповіщення 0 21" at bounding box center [66, 136] width 132 height 18
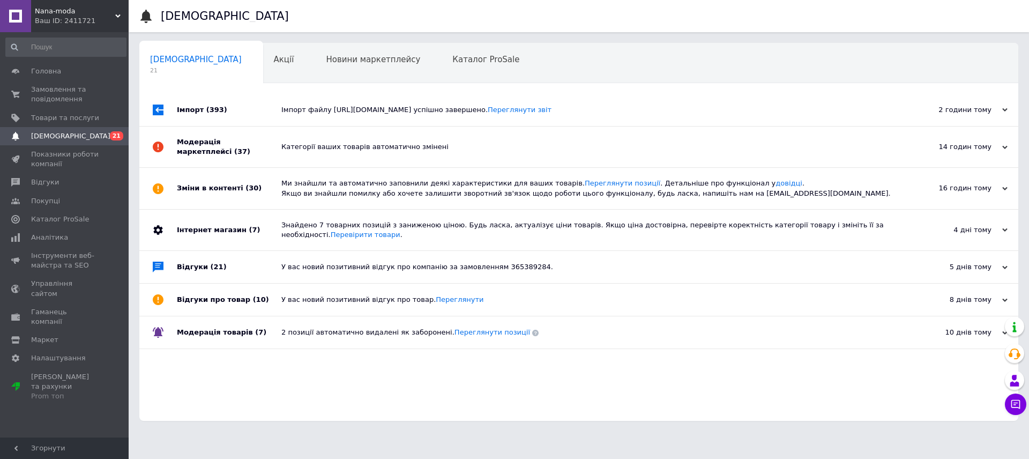
click at [304, 123] on div "Імпорт файлу https://www.dealers.sigagroup.com.ua/product-export?shop=pr&provid…" at bounding box center [590, 110] width 619 height 32
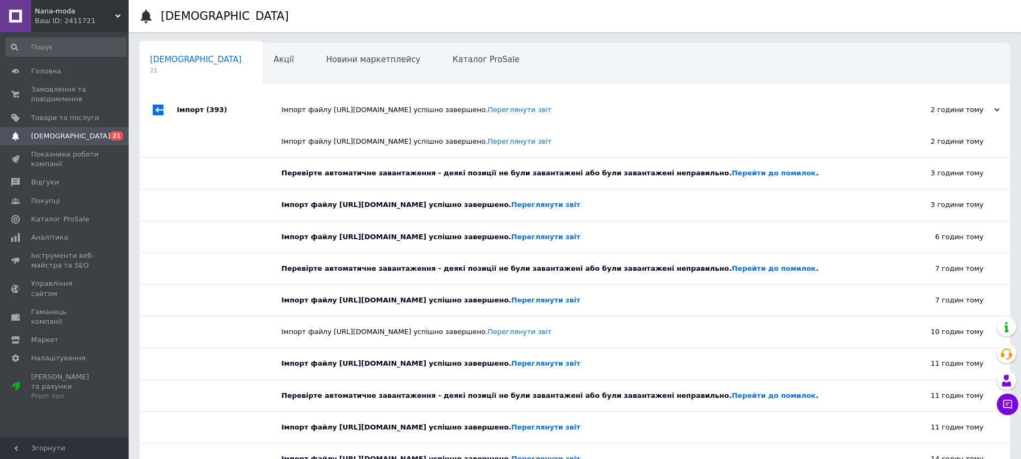
click at [96, 145] on link "Показники роботи компанії" at bounding box center [66, 159] width 132 height 28
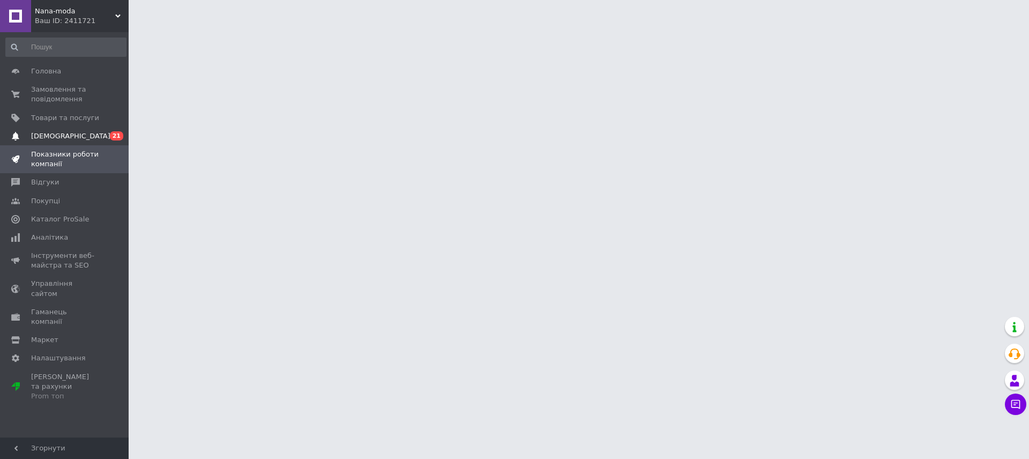
click at [117, 138] on span "21" at bounding box center [116, 135] width 13 height 9
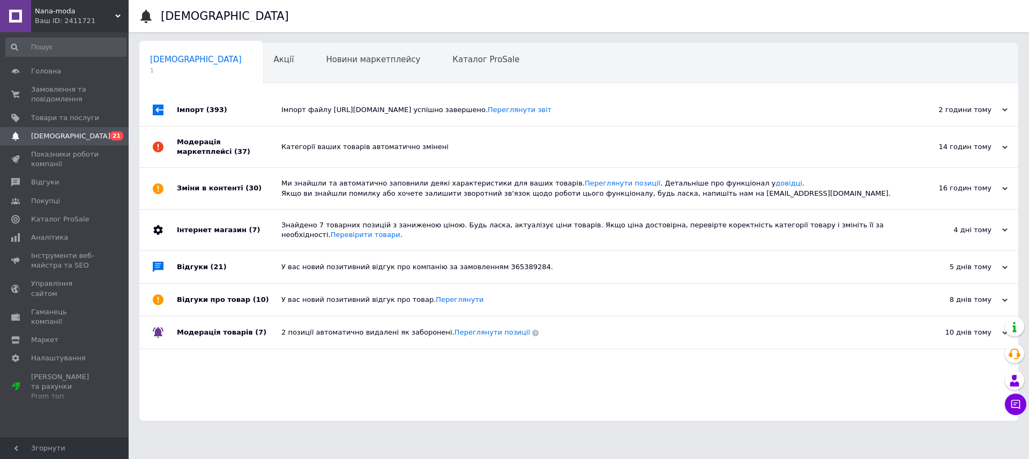
click at [275, 141] on div "Модерація маркетплейсі (37)" at bounding box center [229, 146] width 105 height 41
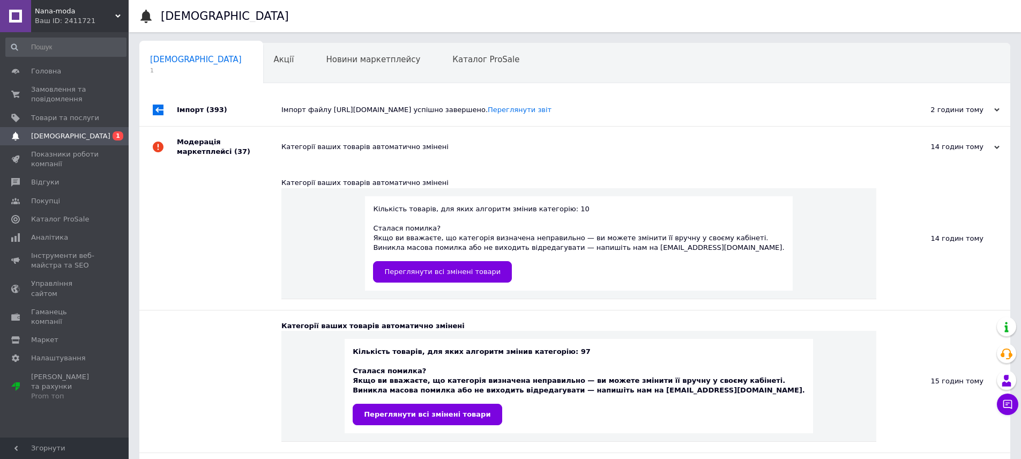
click at [277, 141] on div "Модерація маркетплейсі (37)" at bounding box center [229, 146] width 105 height 41
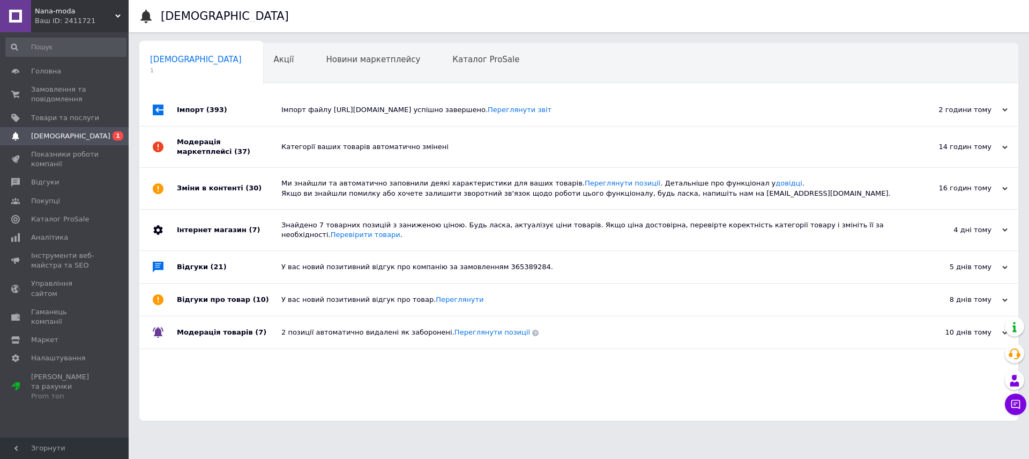
click at [293, 183] on div "Ми знайшли та автоматично заповнили деякі характеристики для ваших товарів. Пер…" at bounding box center [590, 187] width 619 height 19
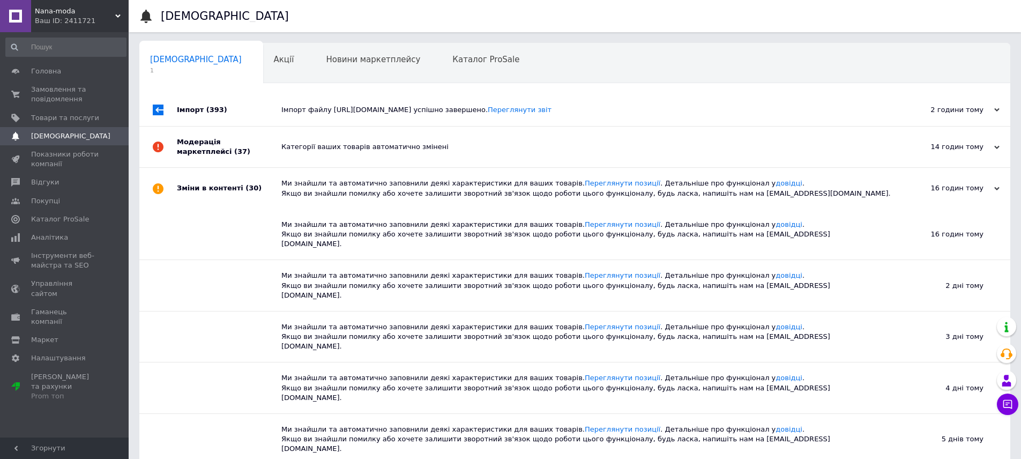
click at [293, 183] on div "Ми знайшли та автоматично заповнили деякі характеристики для ваших товарів. Пер…" at bounding box center [586, 187] width 611 height 19
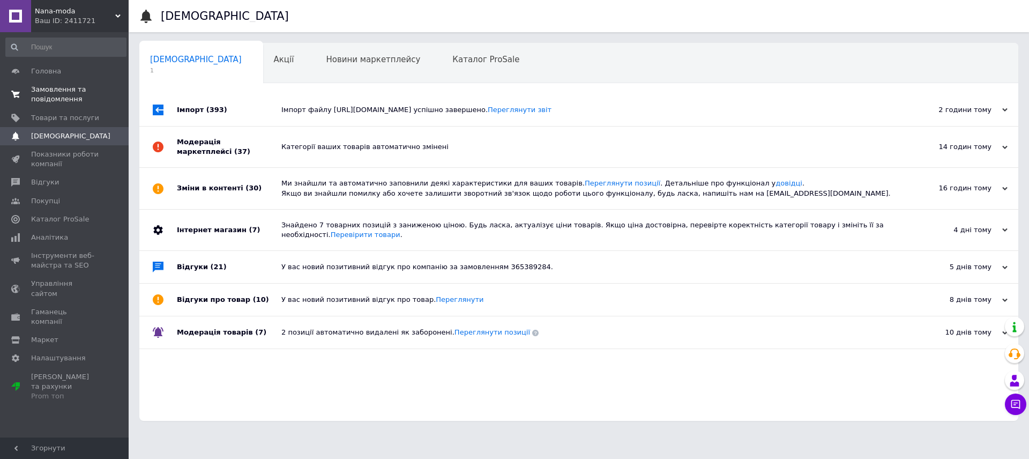
drag, startPoint x: 46, startPoint y: 105, endPoint x: 58, endPoint y: 108, distance: 12.2
click at [46, 104] on link "Замовлення та повідомлення 0 0" at bounding box center [66, 94] width 132 height 28
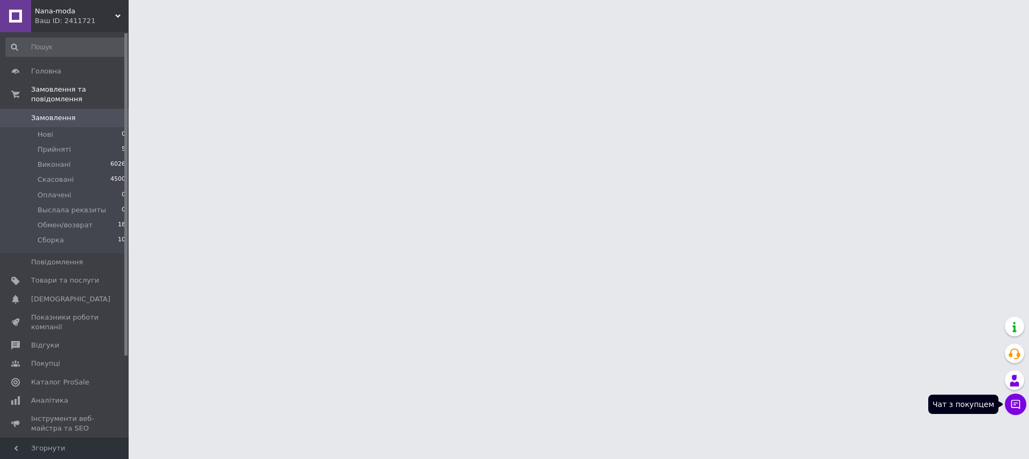
click at [1015, 405] on icon at bounding box center [1015, 404] width 11 height 11
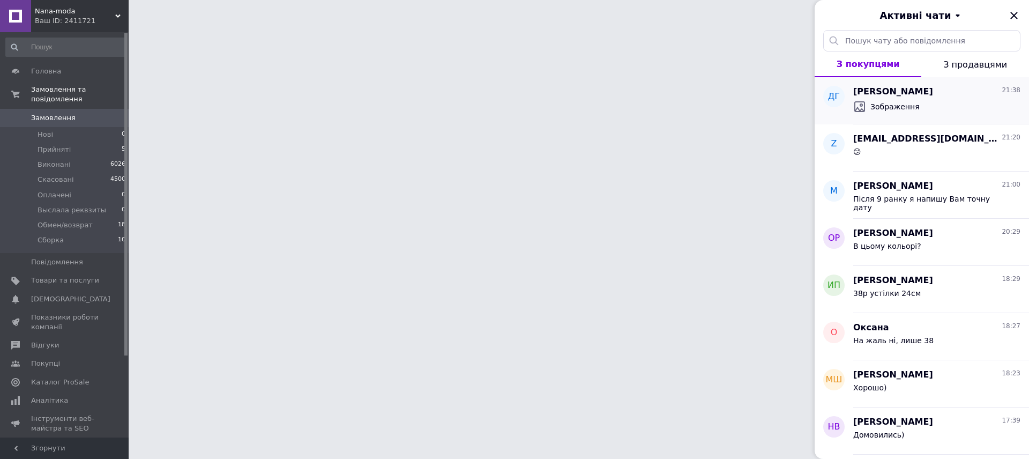
click at [905, 97] on div "Денис Гіль 21:38" at bounding box center [936, 92] width 167 height 12
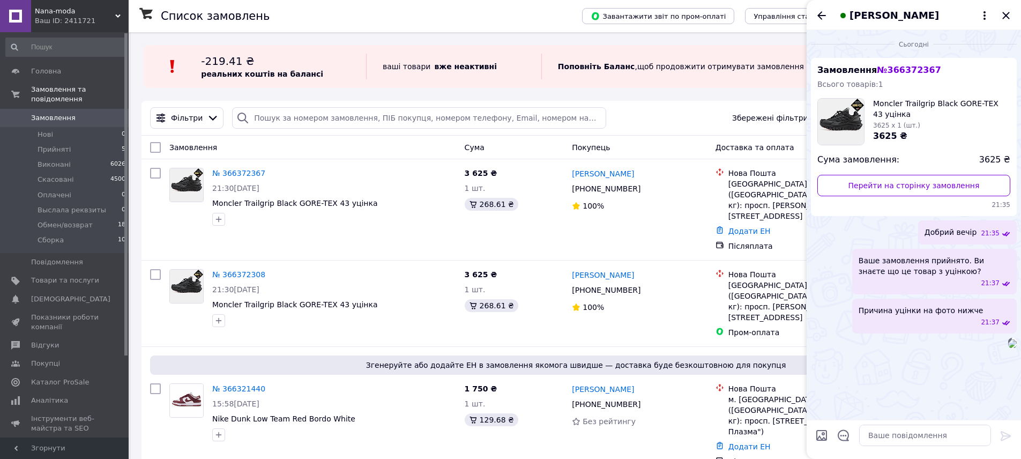
scroll to position [72, 0]
click at [1010, 14] on icon "Закрити" at bounding box center [1006, 15] width 13 height 13
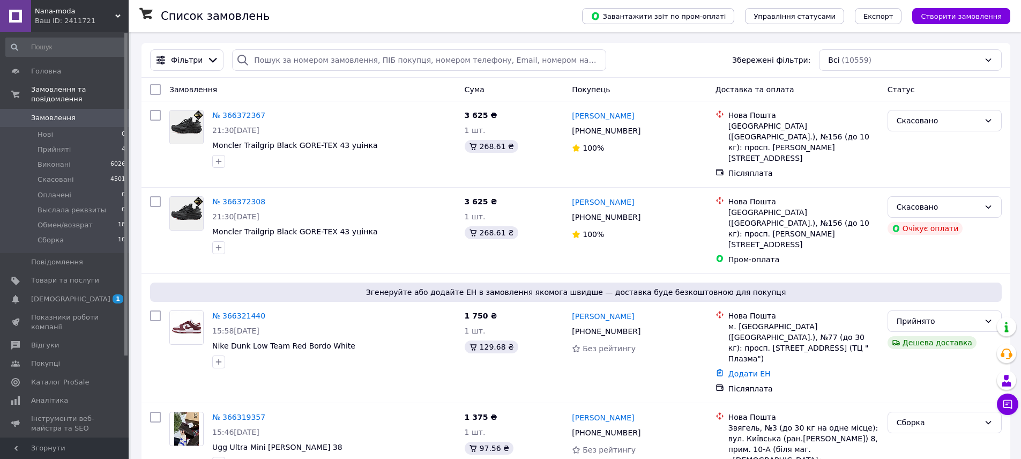
drag, startPoint x: 105, startPoint y: 298, endPoint x: 111, endPoint y: 298, distance: 6.4
click at [105, 298] on span "1 0" at bounding box center [113, 299] width 29 height 10
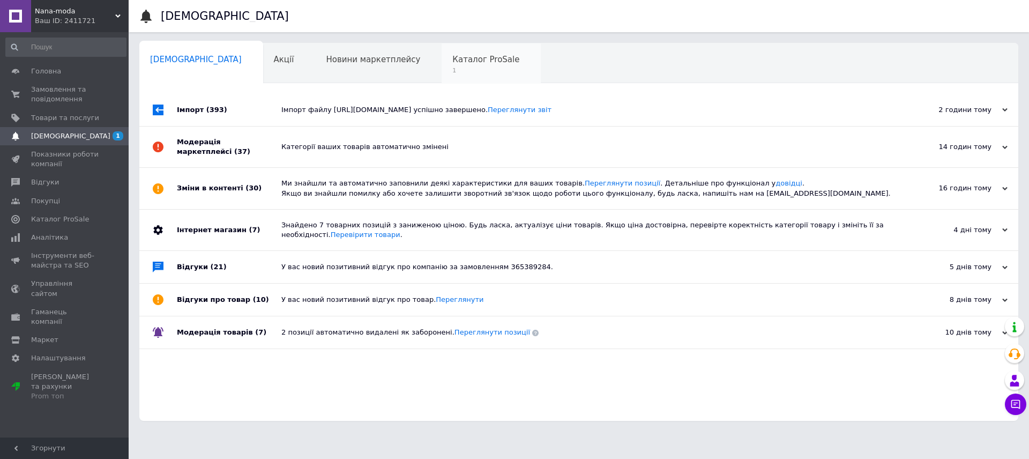
click at [452, 71] on span "1" at bounding box center [485, 70] width 67 height 8
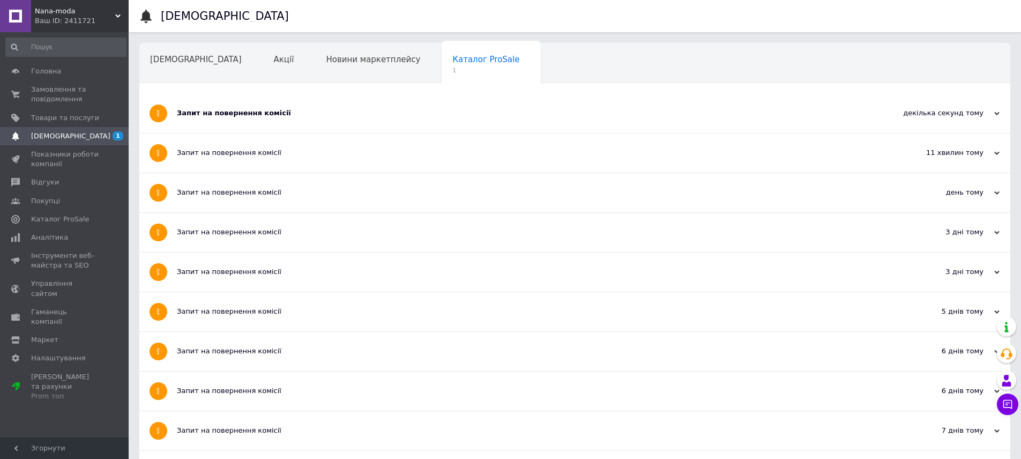
click at [245, 100] on div "Запит на повернення комісії" at bounding box center [535, 113] width 716 height 39
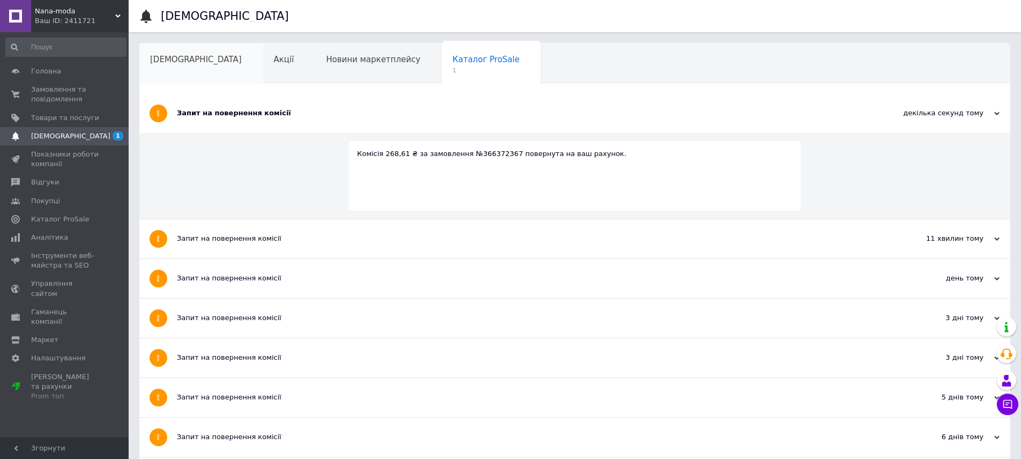
click at [161, 61] on span "[DEMOGRAPHIC_DATA]" at bounding box center [196, 60] width 92 height 10
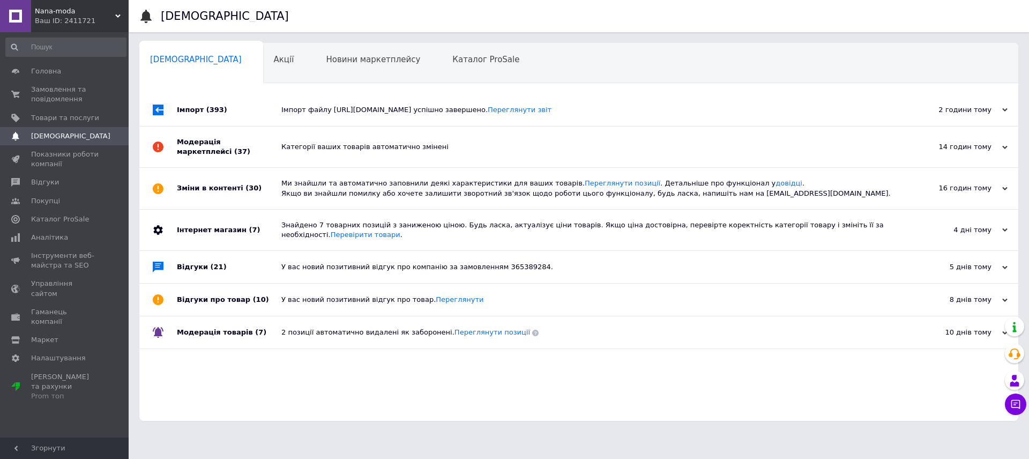
click at [75, 138] on span "[DEMOGRAPHIC_DATA]" at bounding box center [65, 136] width 68 height 10
click at [73, 99] on span "Замовлення та повідомлення" at bounding box center [65, 94] width 68 height 19
